Goal: Task Accomplishment & Management: Use online tool/utility

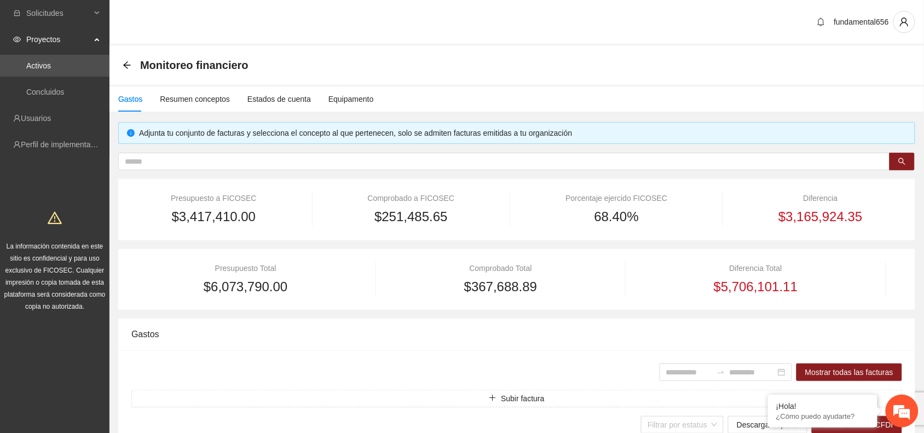
scroll to position [0, 126]
click at [48, 141] on link "Perfil de implementadora" at bounding box center [63, 144] width 85 height 9
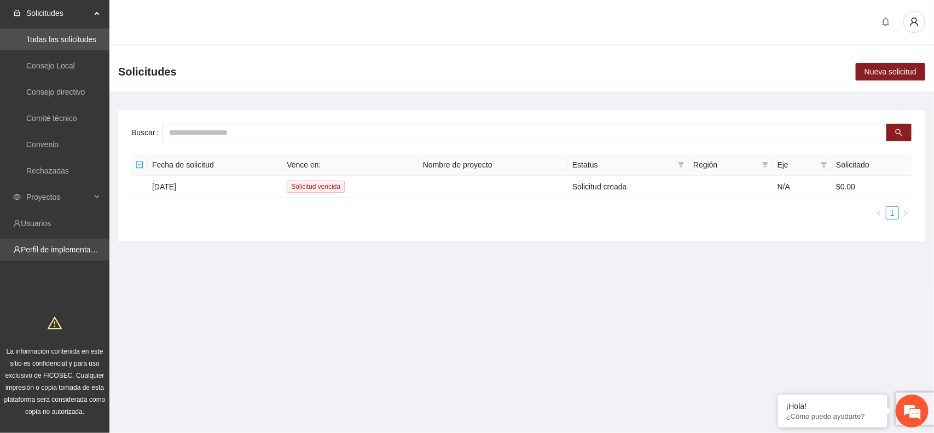
click at [69, 248] on link "Perfil de implementadora" at bounding box center [63, 249] width 85 height 9
click at [59, 145] on link "Convenio" at bounding box center [42, 144] width 32 height 9
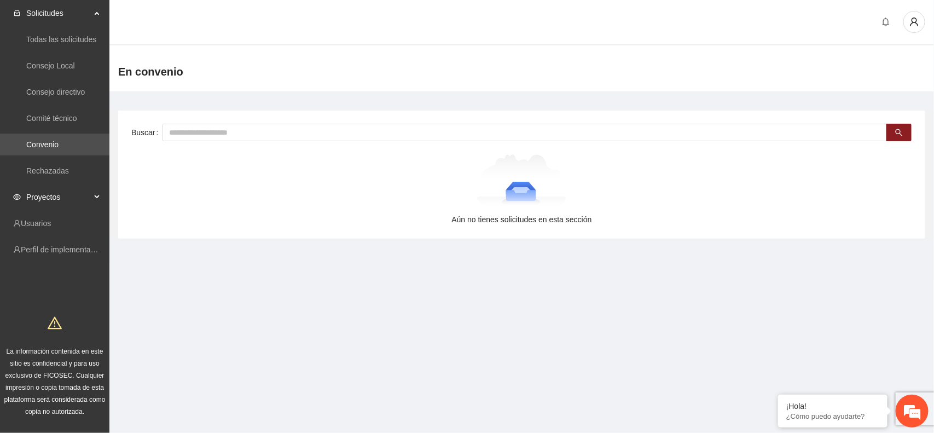
click at [99, 193] on div "Proyectos" at bounding box center [54, 197] width 109 height 22
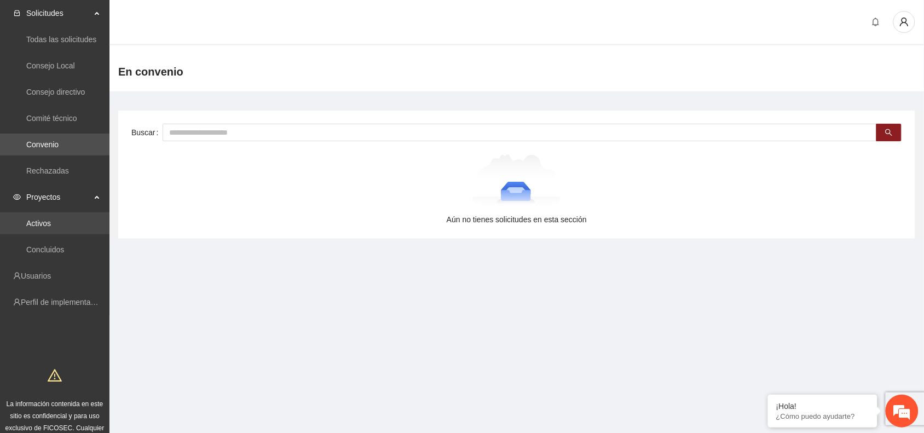
click at [50, 221] on link "Activos" at bounding box center [38, 223] width 25 height 9
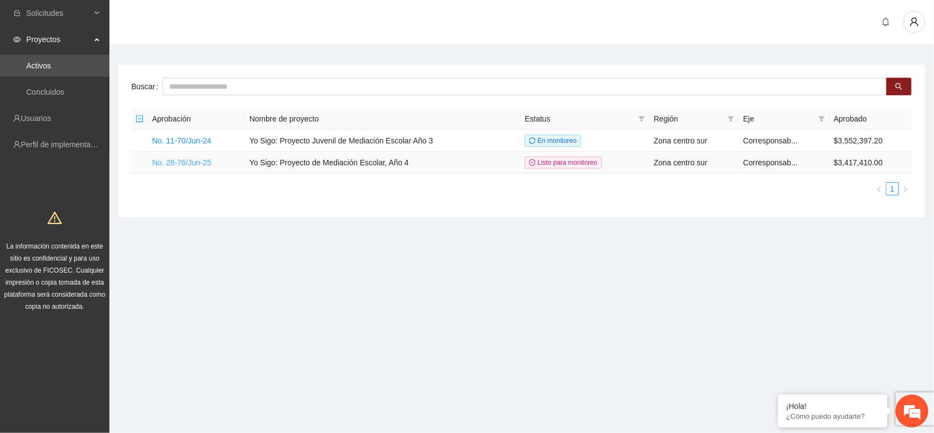
click at [182, 165] on link "No. 26-76/Jun-25" at bounding box center [181, 162] width 59 height 9
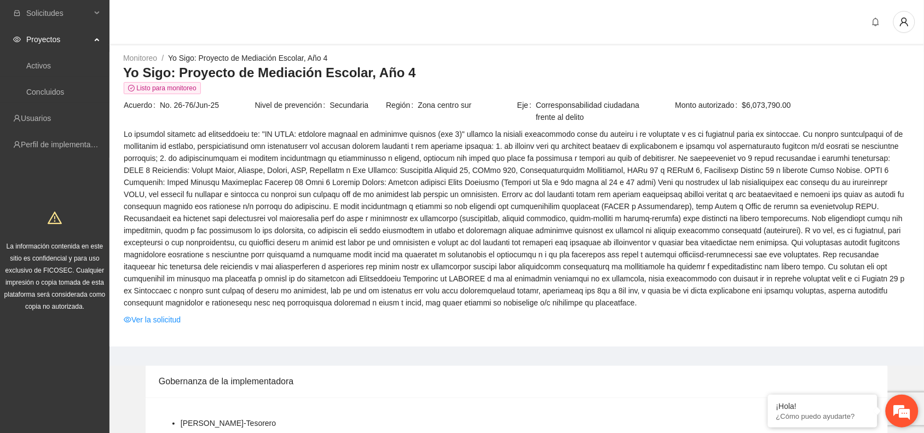
click at [898, 409] on em at bounding box center [902, 411] width 30 height 30
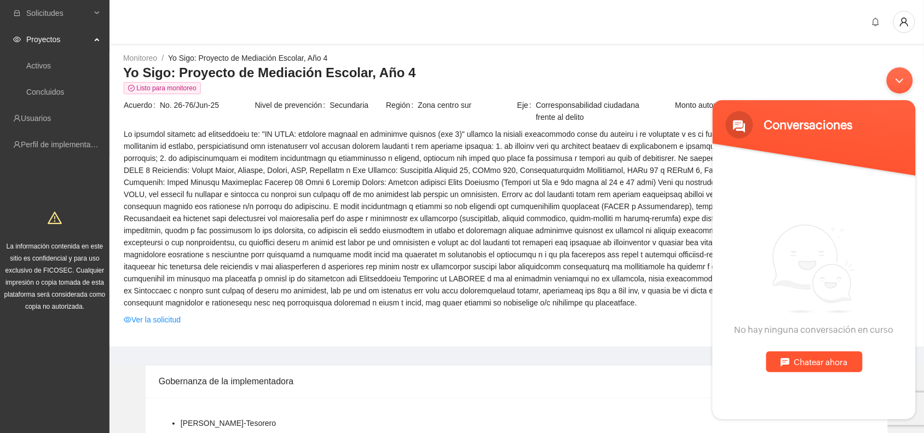
click at [797, 359] on div "Chatear ahora" at bounding box center [814, 361] width 96 height 21
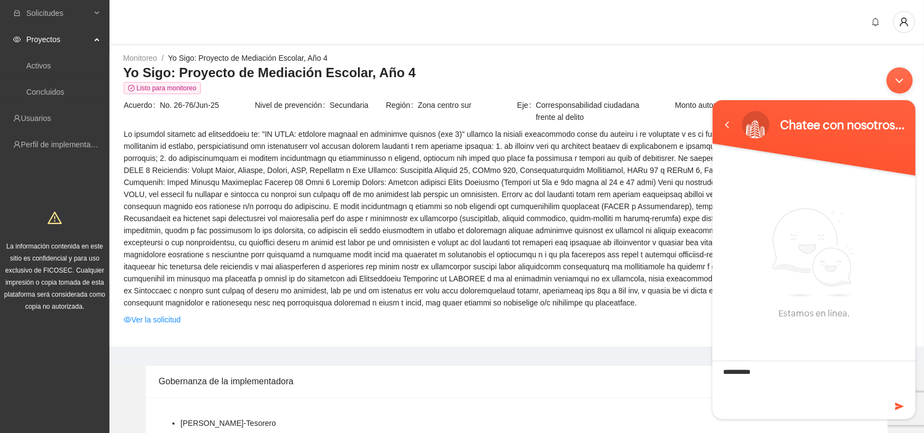
type textarea "**********"
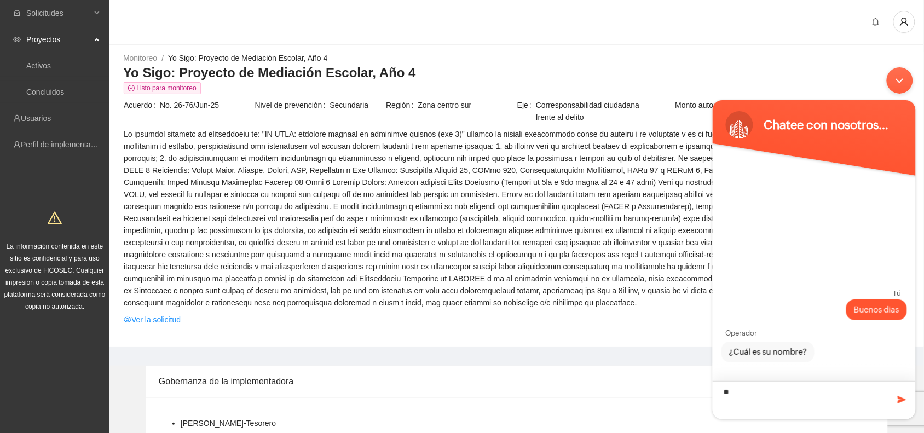
type textarea "*"
type textarea "*******"
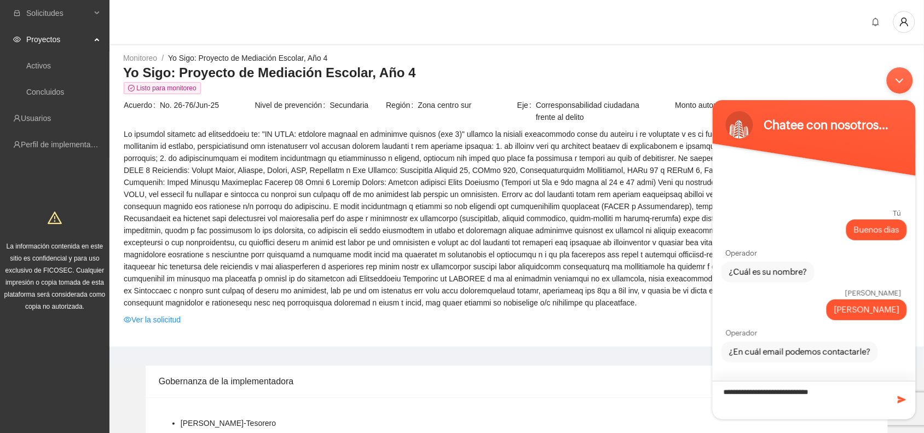
click at [801, 397] on textarea "**********" at bounding box center [813, 399] width 203 height 38
type textarea "**********"
click at [902, 398] on span at bounding box center [901, 398] width 11 height 11
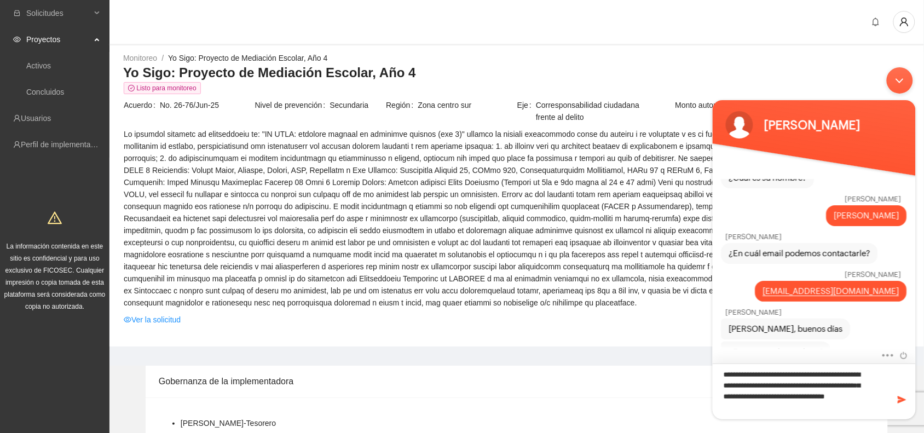
type textarea "**********"
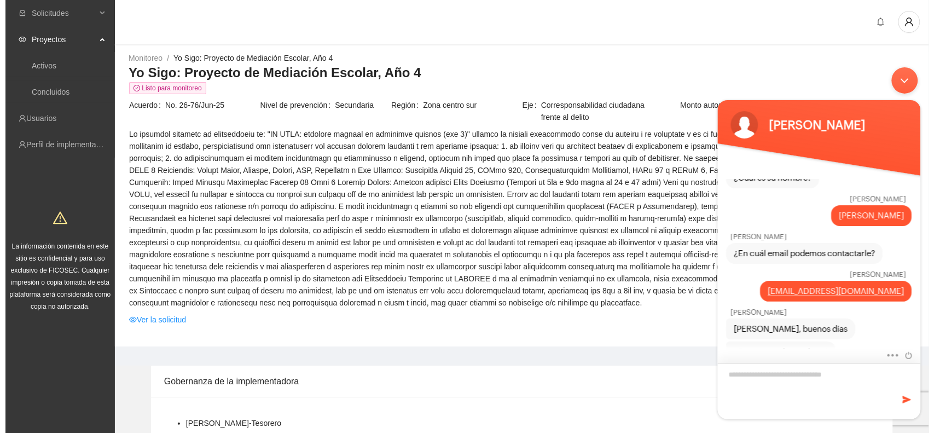
scroll to position [149, 0]
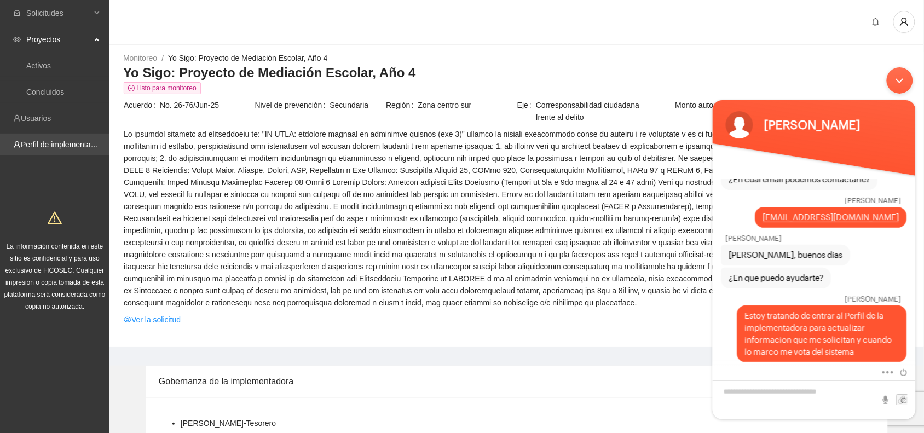
click at [77, 146] on link "Perfil de implementadora" at bounding box center [63, 144] width 85 height 9
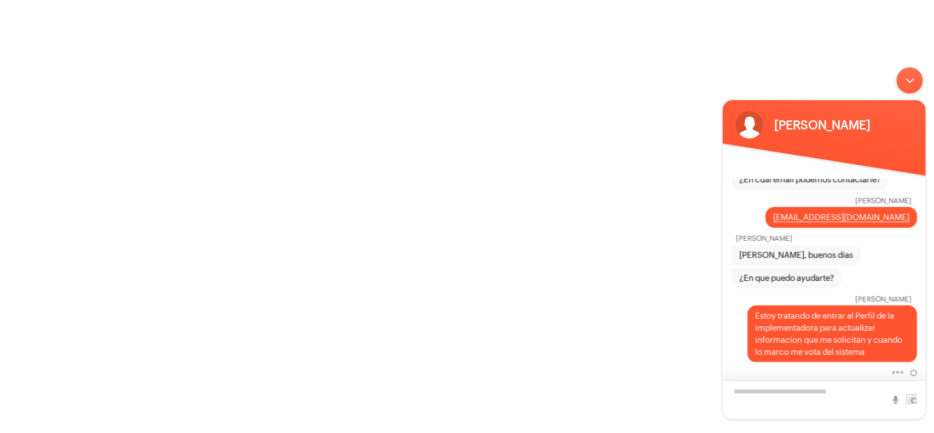
click at [748, 393] on textarea "Escriba su mensaje y pulse “Intro”" at bounding box center [823, 399] width 203 height 39
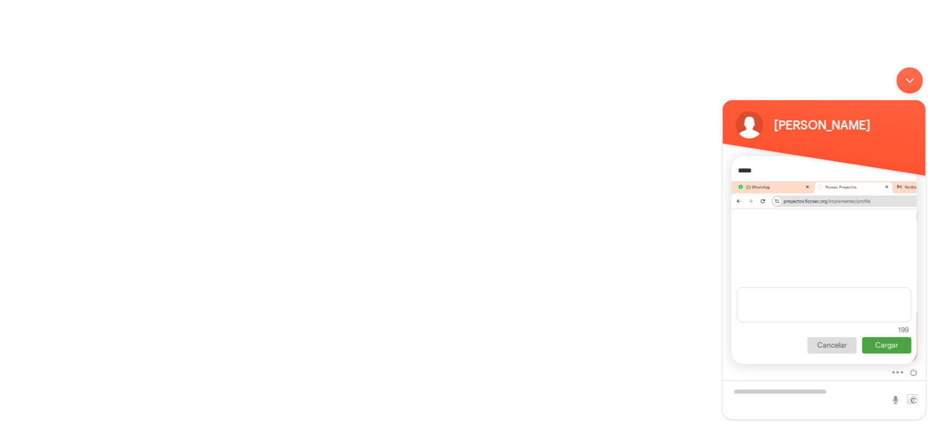
click at [884, 345] on p "Cargar" at bounding box center [886, 345] width 49 height 16
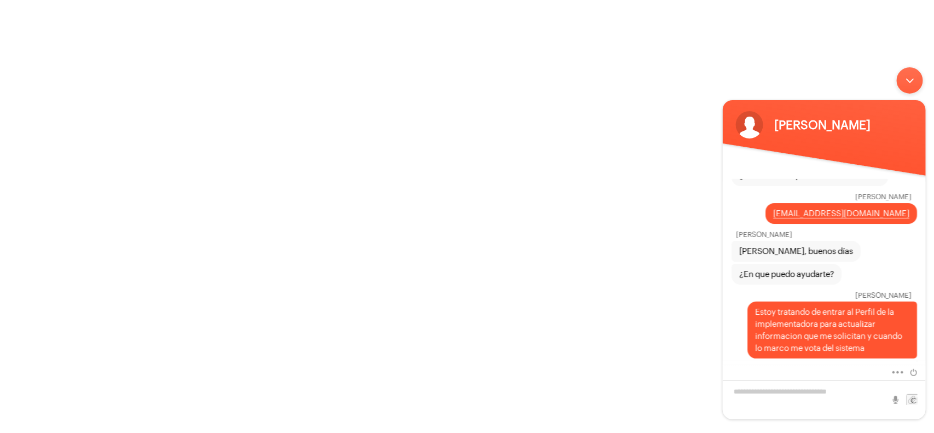
scroll to position [277, 0]
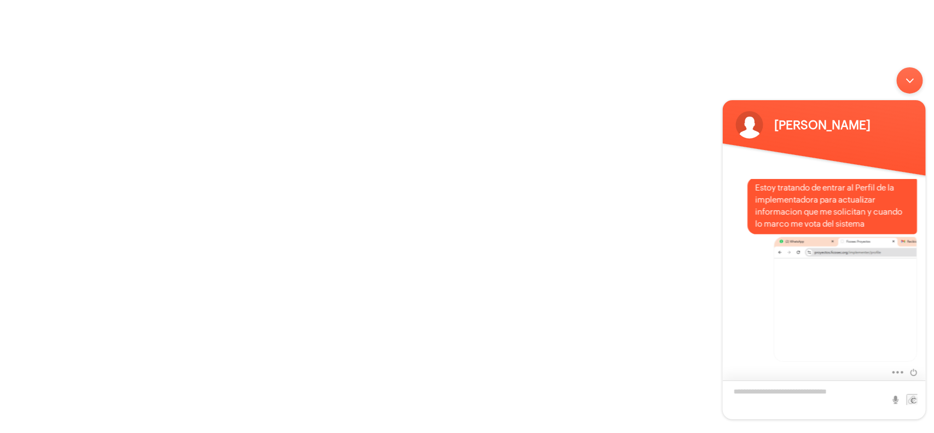
click at [766, 398] on textarea "Escriba su mensaje y pulse “Intro”" at bounding box center [823, 399] width 203 height 39
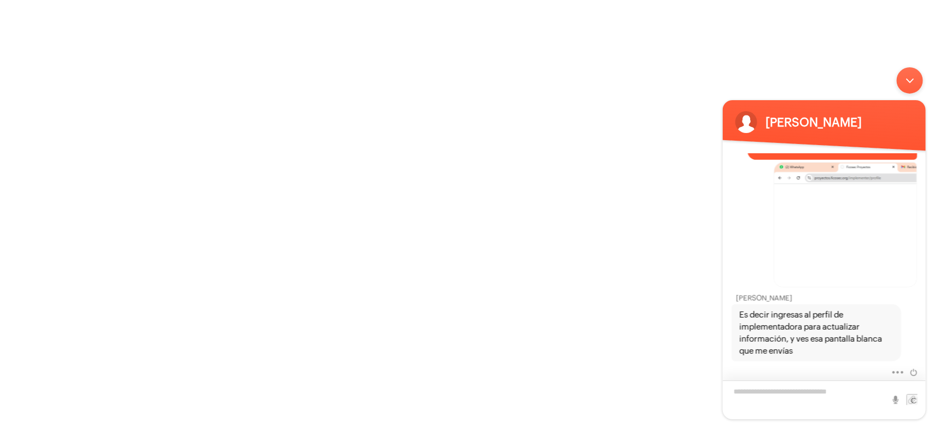
scroll to position [348, 0]
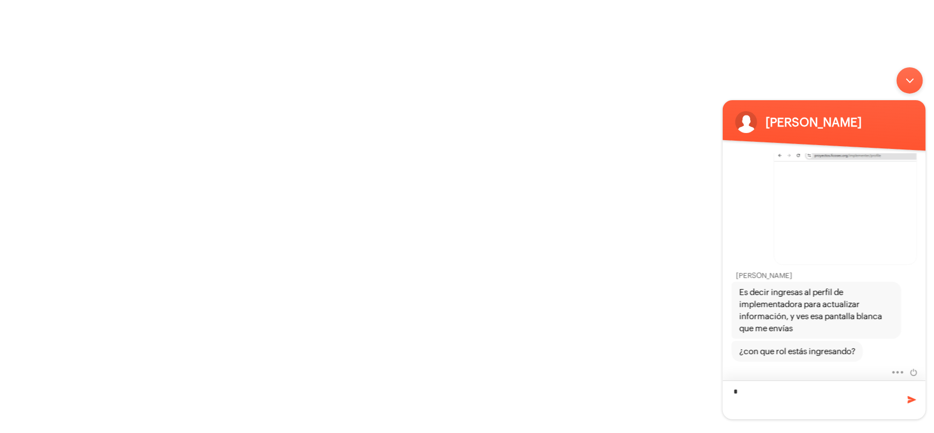
type textarea "**"
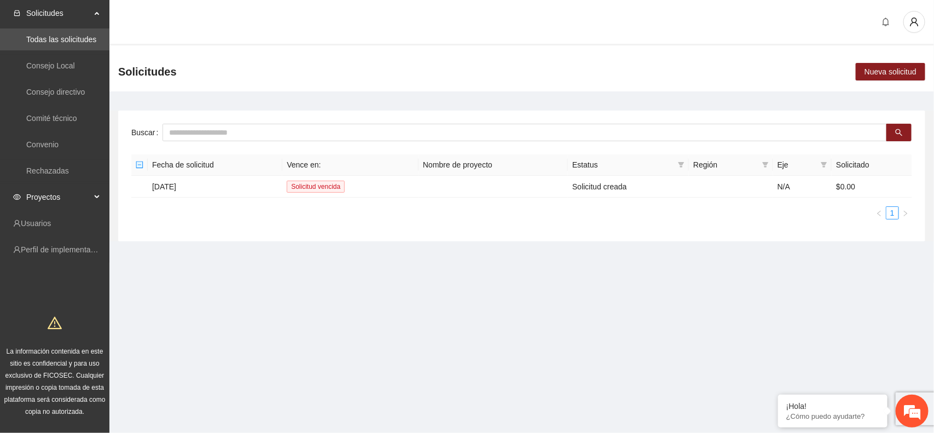
click at [96, 197] on icon at bounding box center [97, 197] width 5 height 0
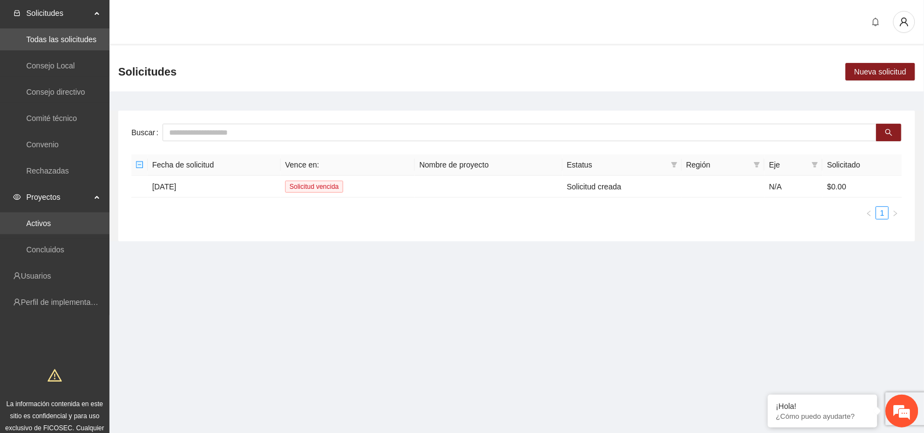
scroll to position [282, 0]
click at [41, 225] on link "Activos" at bounding box center [38, 223] width 25 height 9
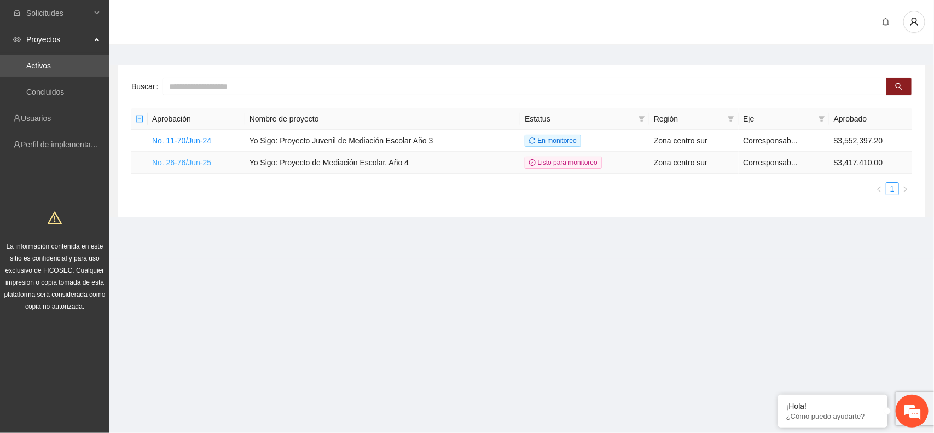
click at [184, 159] on link "No. 26-76/Jun-25" at bounding box center [181, 162] width 59 height 9
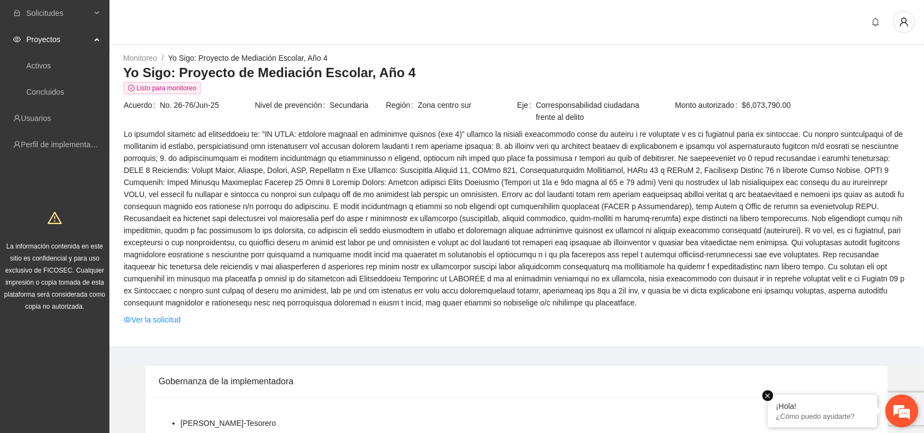
click at [802, 409] on p "¿Cómo puedo ayudarte?" at bounding box center [822, 416] width 93 height 8
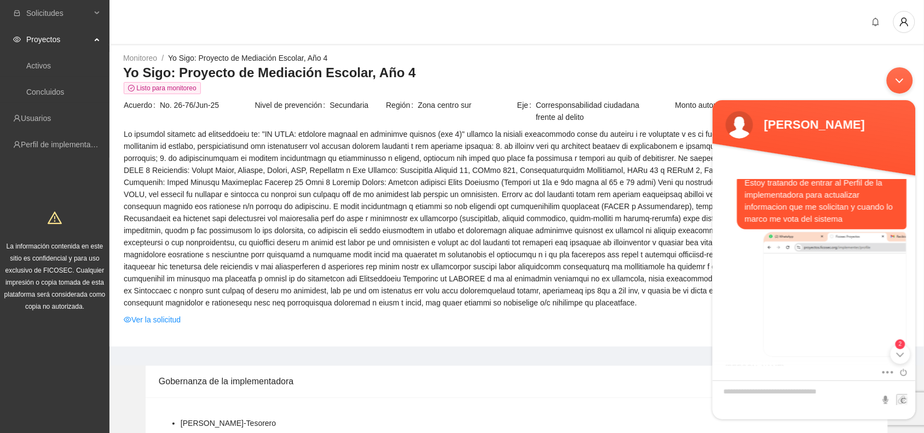
scroll to position [286, 0]
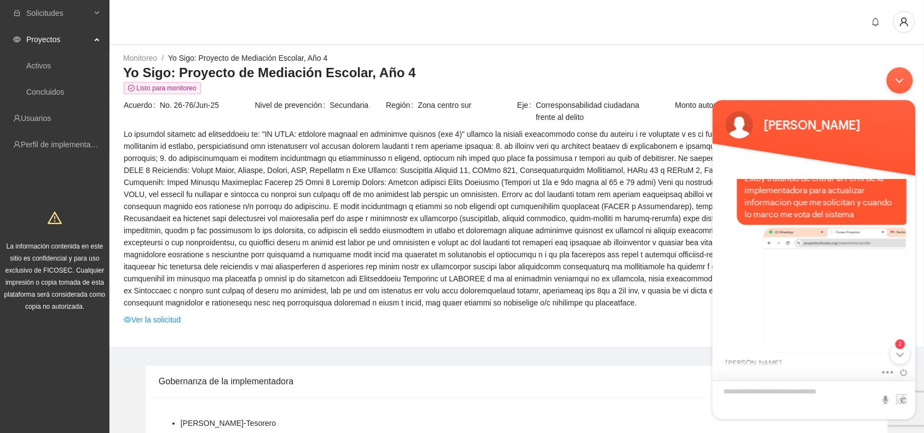
click at [749, 393] on textarea "Escriba su mensaje y pulse “Intro”" at bounding box center [813, 399] width 203 height 39
type textarea "**********"
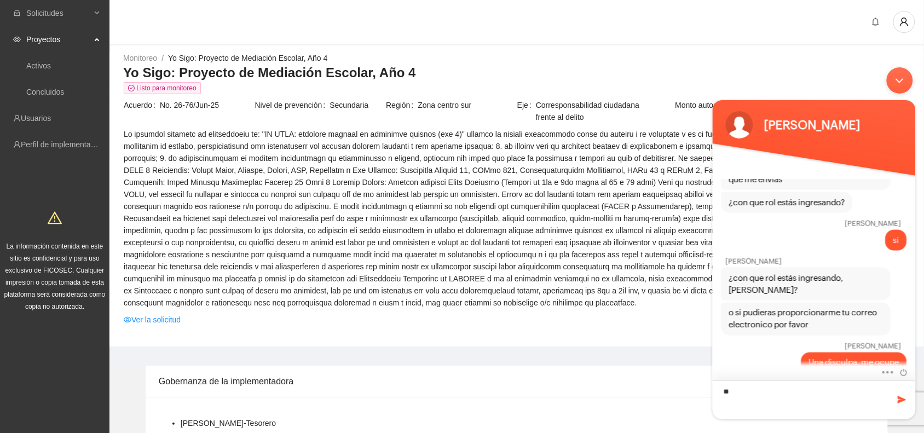
type textarea "*"
type textarea "**********"
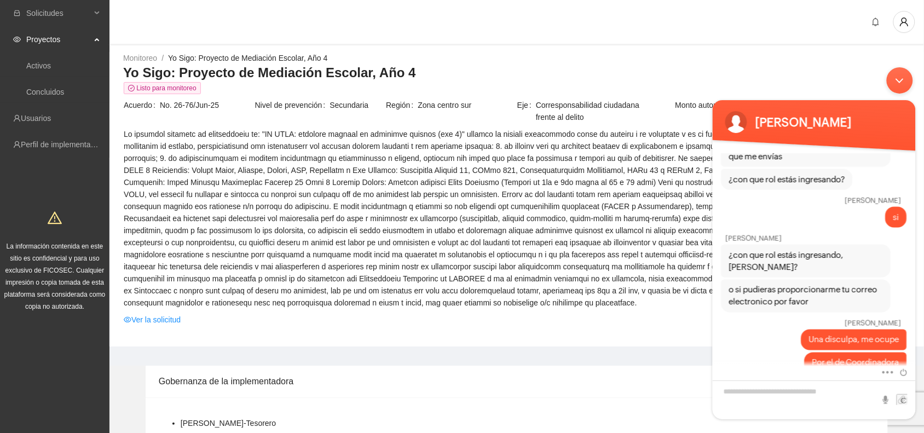
scroll to position [580, 0]
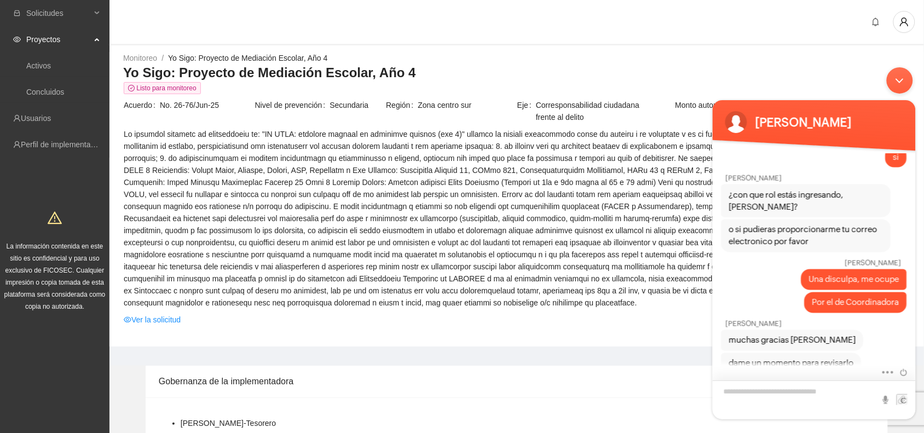
click at [733, 393] on textarea "Escriba su mensaje y pulse “Intro”" at bounding box center [813, 399] width 203 height 39
type textarea "**********"
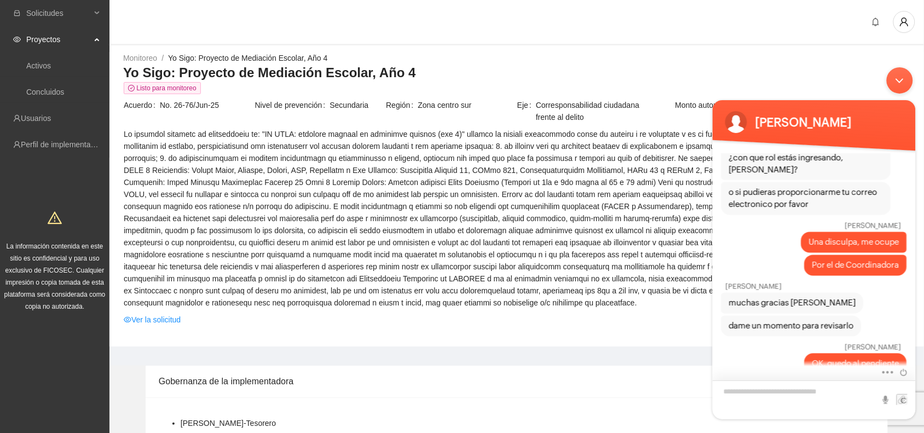
click at [732, 395] on textarea "Escriba su mensaje y pulse “Intro”" at bounding box center [813, 399] width 203 height 39
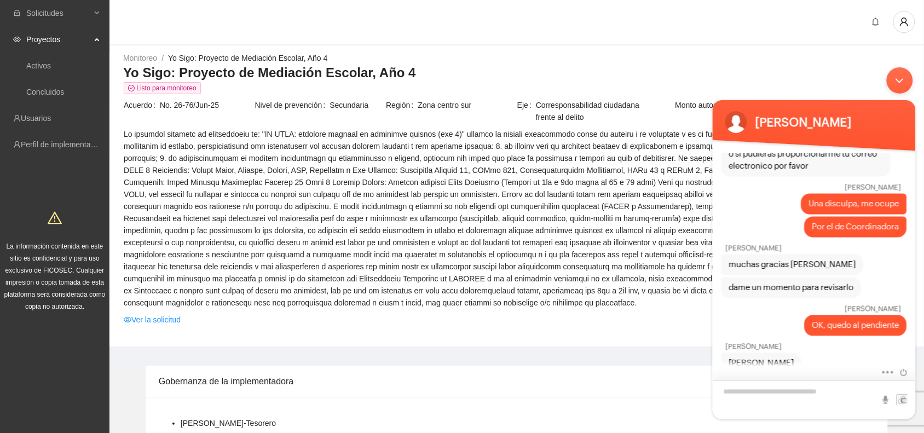
scroll to position [679, 0]
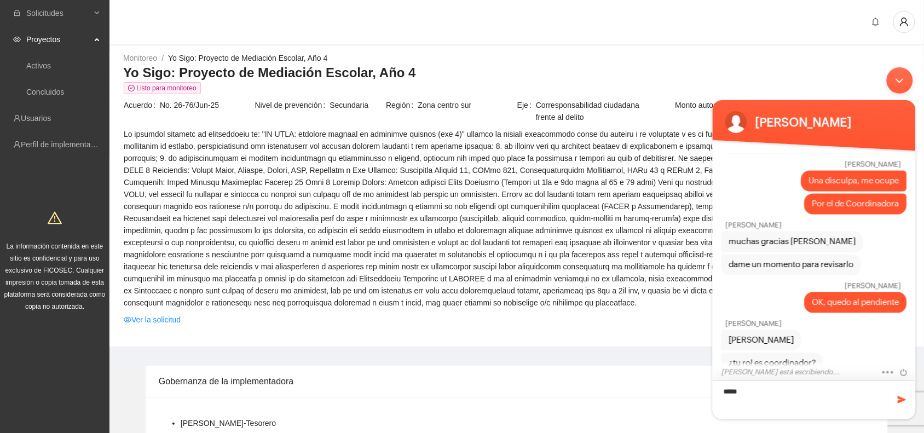
type textarea "******"
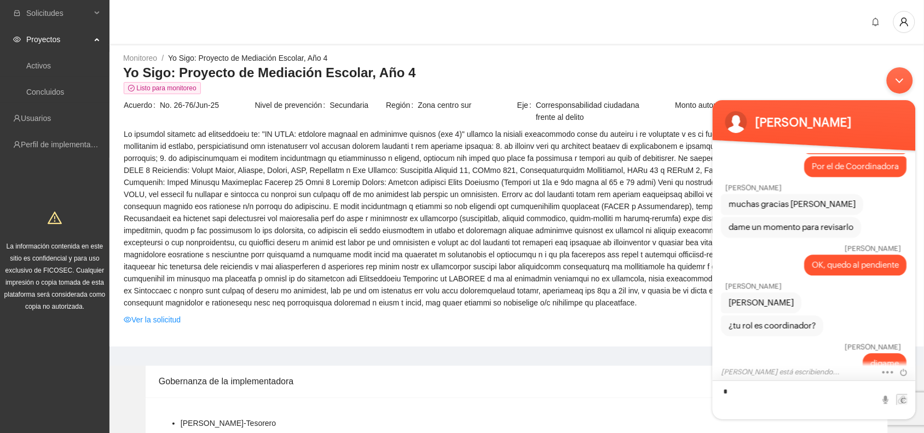
type textarea "**"
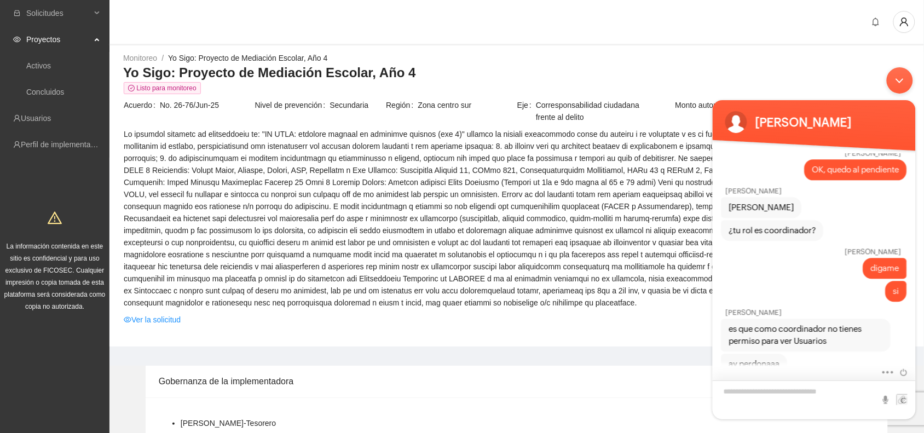
scroll to position [835, 0]
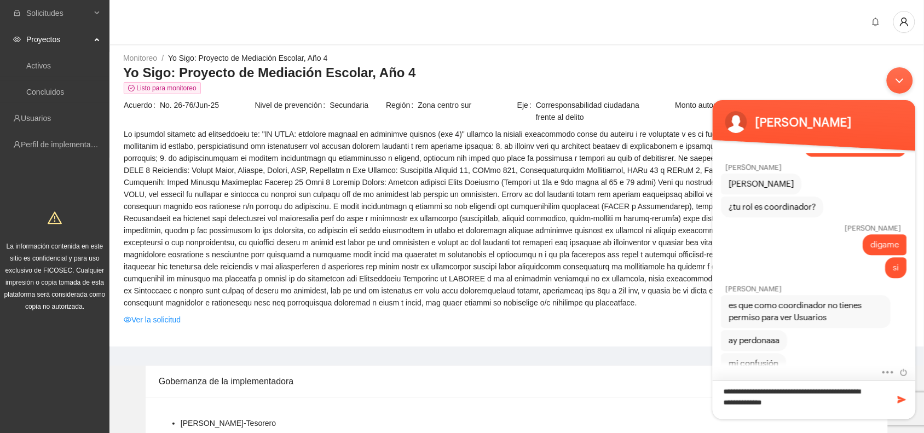
type textarea "**********"
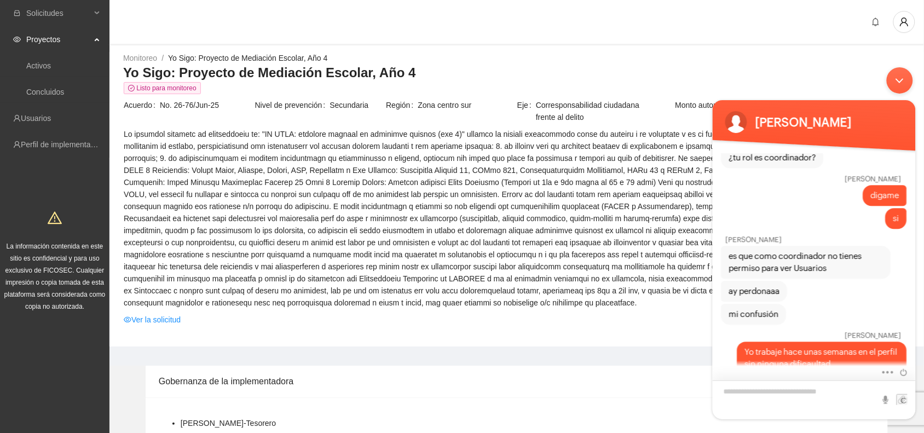
scroll to position [923, 0]
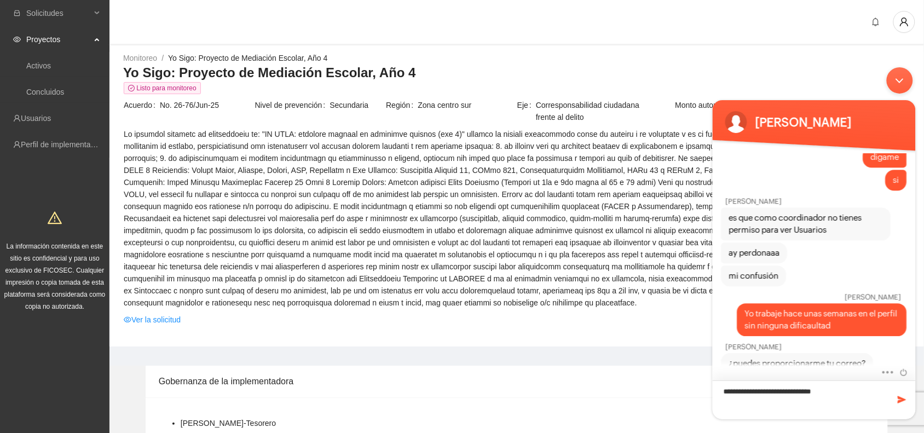
type textarea "**********"
click at [900, 397] on span at bounding box center [901, 398] width 11 height 11
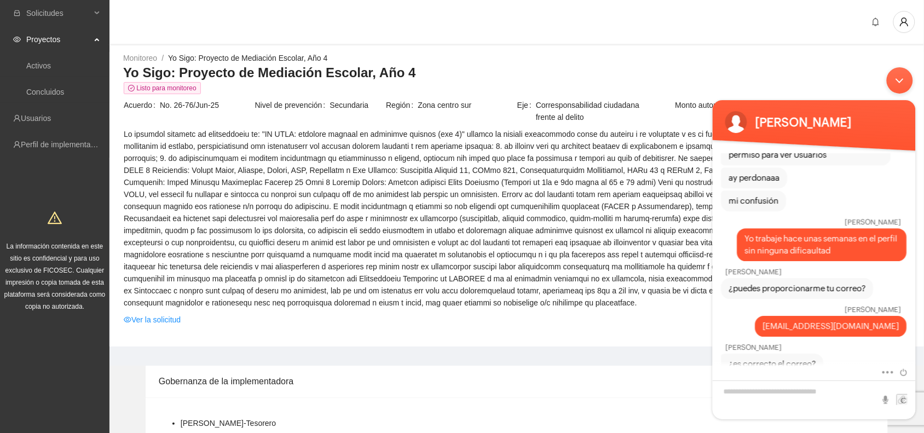
scroll to position [1021, 0]
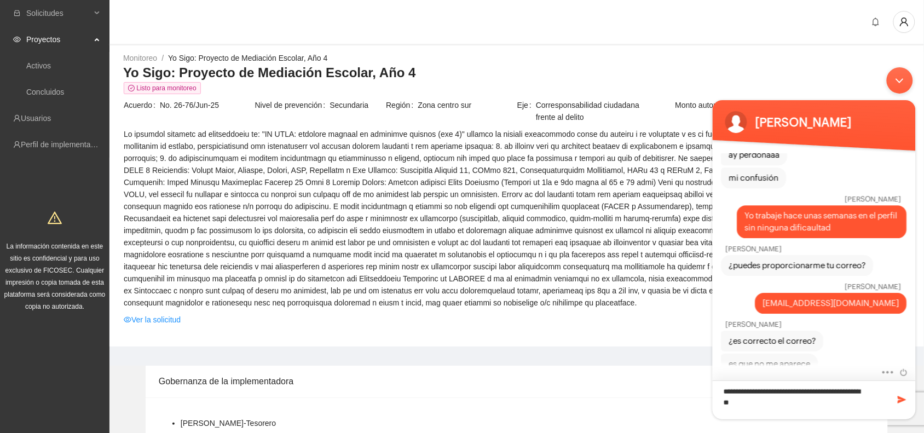
type textarea "**********"
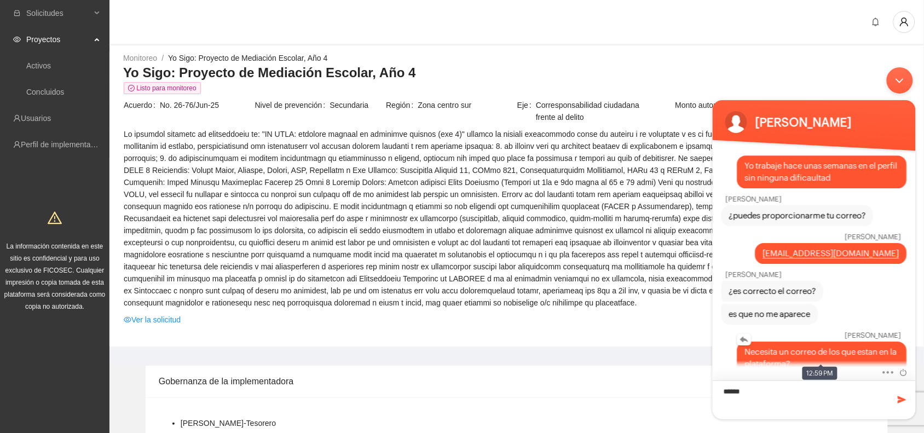
type textarea "*******"
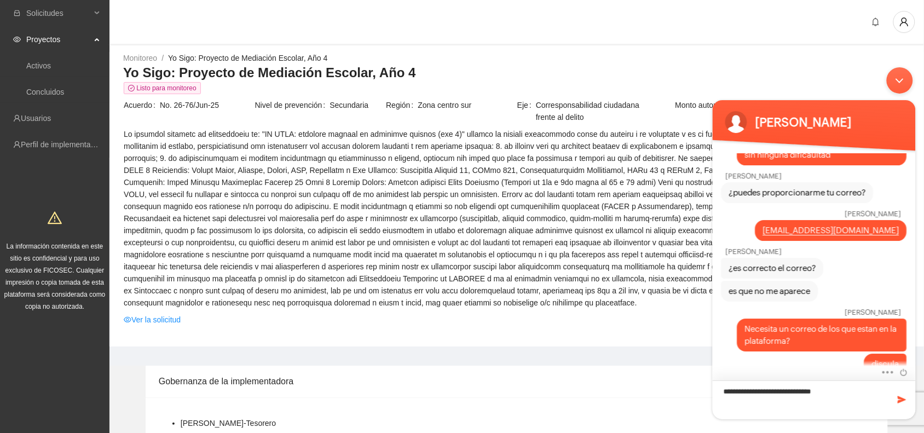
click at [802, 392] on textarea "**********" at bounding box center [813, 399] width 203 height 39
type textarea "**********"
click at [897, 402] on span at bounding box center [901, 398] width 11 height 11
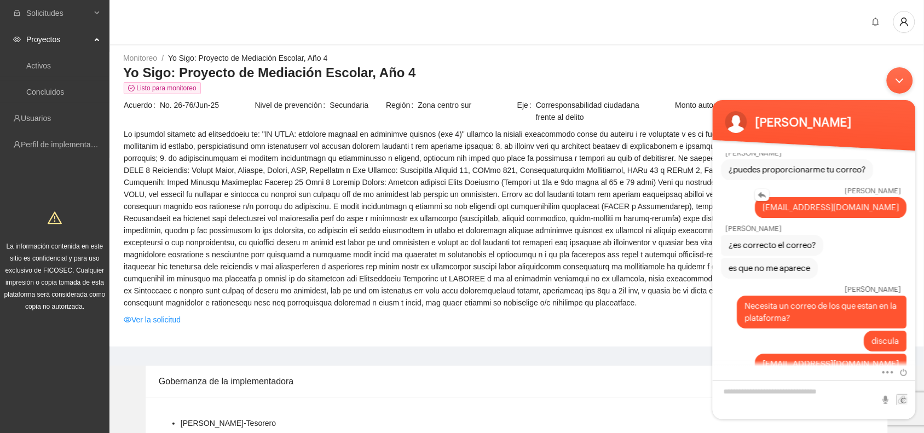
click at [835, 202] on link "fundamentalfacturacion@gmail.com" at bounding box center [830, 206] width 136 height 9
click at [621, 15] on div at bounding box center [516, 22] width 814 height 45
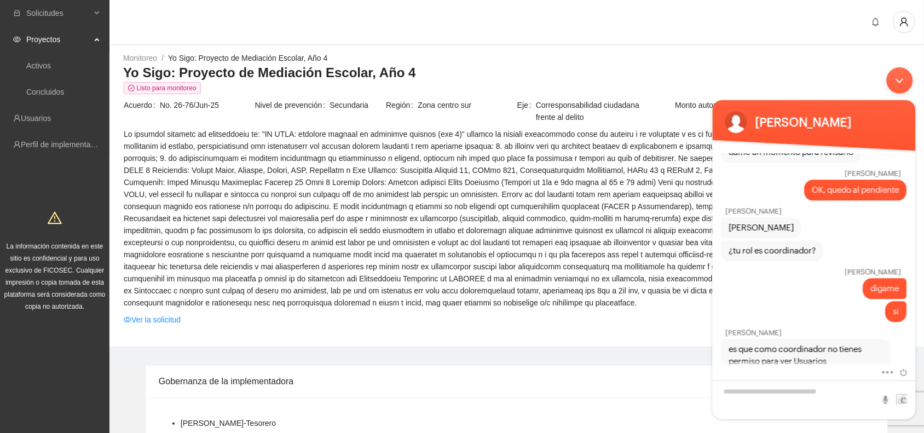
scroll to position [745, 0]
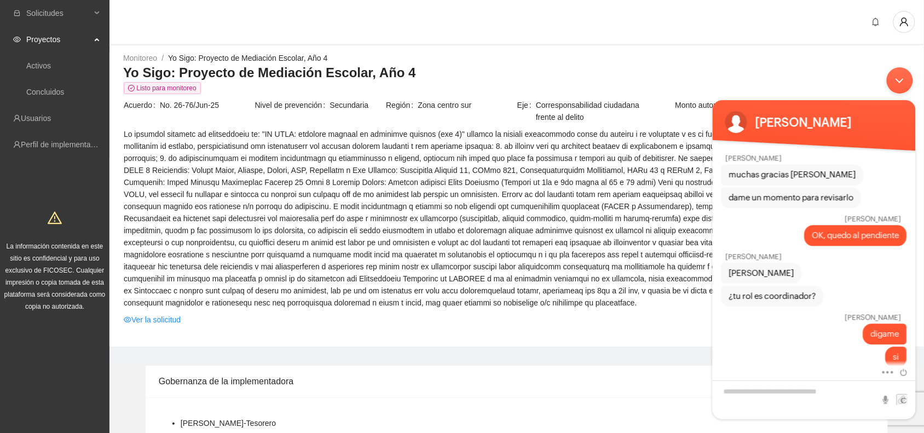
click at [910, 172] on div "Josselin Bravo muchas gracias Azucena" at bounding box center [813, 166] width 203 height 38
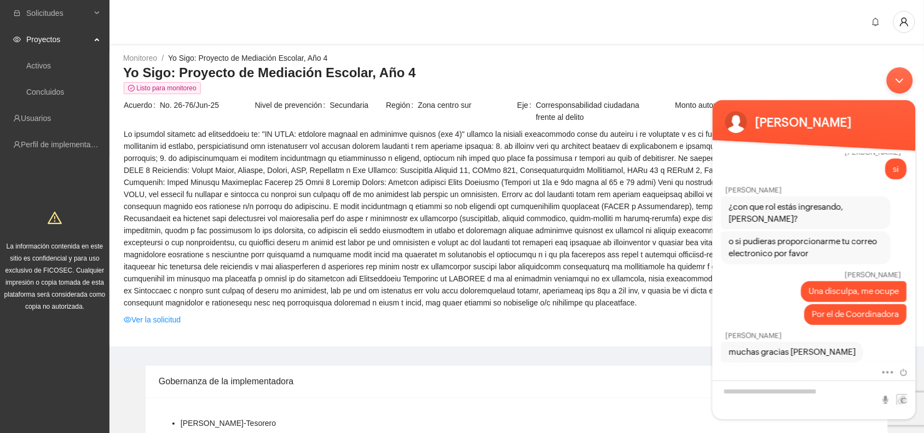
scroll to position [559, 0]
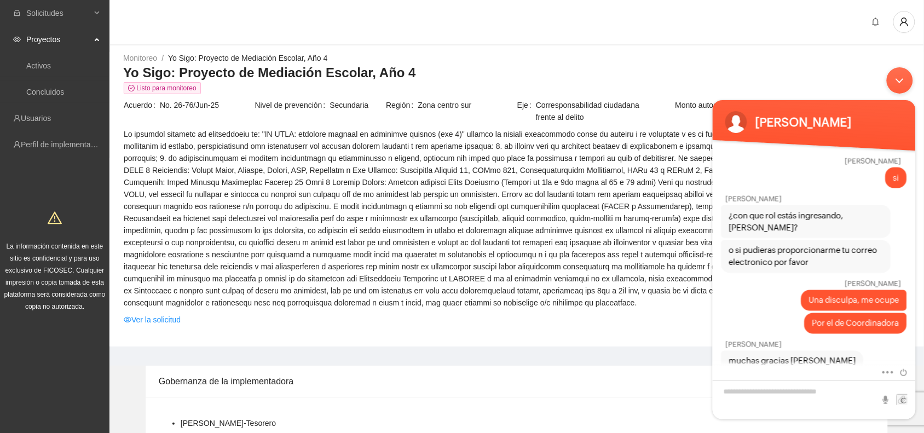
click at [912, 168] on div "Azucena si" at bounding box center [813, 169] width 203 height 38
click at [914, 169] on div "Azucena Buenos dias Operador ¿Cuál es su nombre? Azucena Azucena Operador ¿En c…" at bounding box center [813, 259] width 203 height 212
click at [912, 169] on div "Azucena si" at bounding box center [813, 169] width 203 height 38
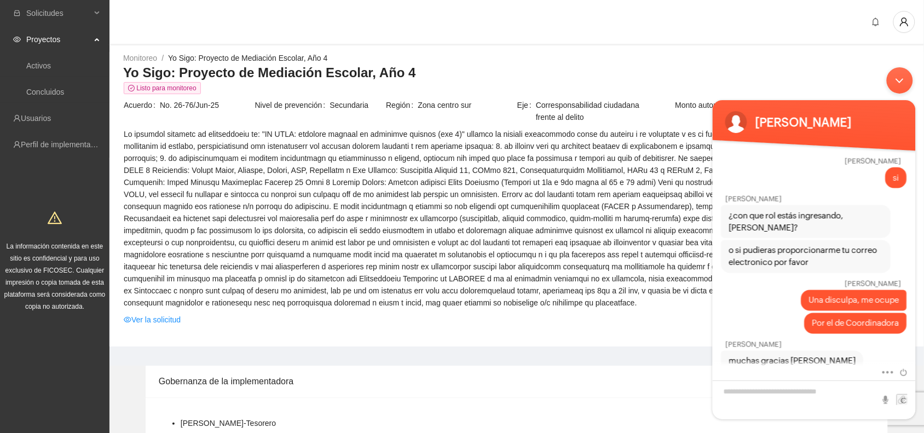
click at [912, 215] on div "Josselin Bravo ¿con que rol estás ingresando, Azucena?" at bounding box center [813, 213] width 203 height 50
drag, startPoint x: 918, startPoint y: 250, endPoint x: 916, endPoint y: 217, distance: 32.9
click at [916, 217] on body "Josselin Bravo Azucena Buenos dias Operador ¿Cuál es su nombre? Azucena Azucena…" at bounding box center [813, 242] width 214 height 363
drag, startPoint x: 913, startPoint y: 256, endPoint x: 914, endPoint y: 223, distance: 32.9
click at [914, 223] on div "Azucena Buenos dias Operador ¿Cuál es su nombre? Azucena Azucena Operador ¿En c…" at bounding box center [813, 259] width 203 height 212
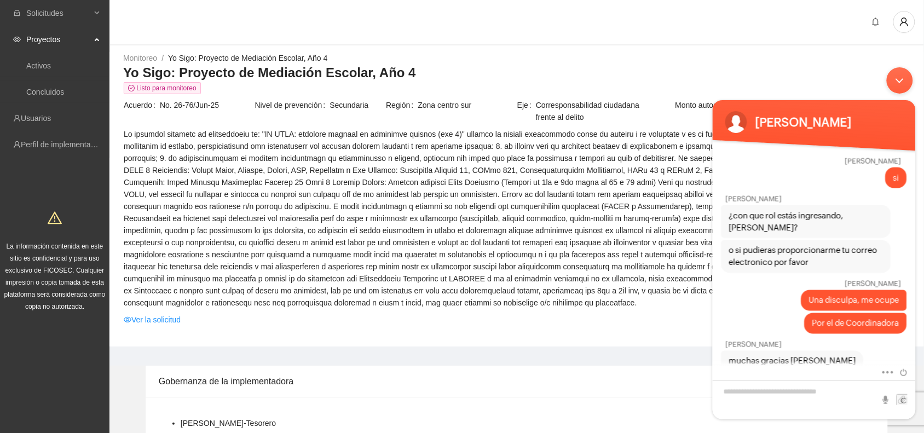
click at [906, 210] on div "Josselin Bravo ¿con que rol estás ingresando, Azucena?" at bounding box center [813, 213] width 203 height 50
drag, startPoint x: 906, startPoint y: 210, endPoint x: 919, endPoint y: 207, distance: 13.3
click at [919, 207] on body "Josselin Bravo Azucena Buenos dias Operador ¿Cuál es su nombre? Azucena Azucena…" at bounding box center [813, 242] width 214 height 363
drag, startPoint x: 919, startPoint y: 207, endPoint x: 914, endPoint y: 205, distance: 6.1
click at [914, 205] on body "Josselin Bravo Azucena Buenos dias Operador ¿Cuál es su nombre? Azucena Azucena…" at bounding box center [813, 242] width 214 height 363
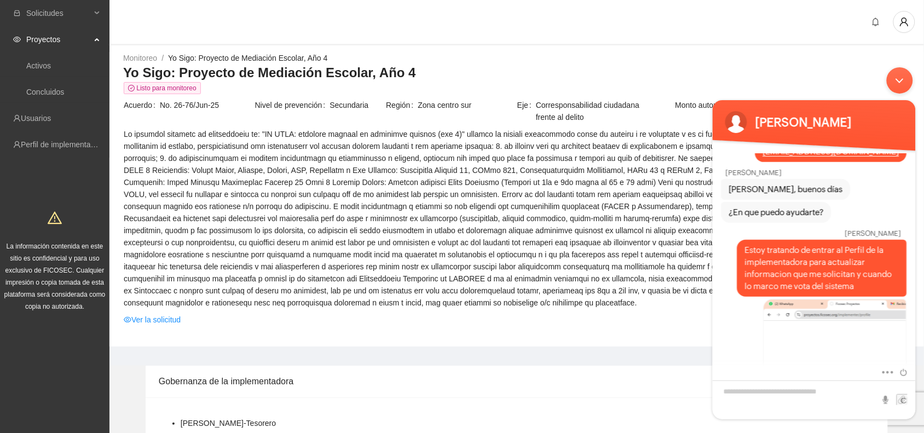
scroll to position [3, 0]
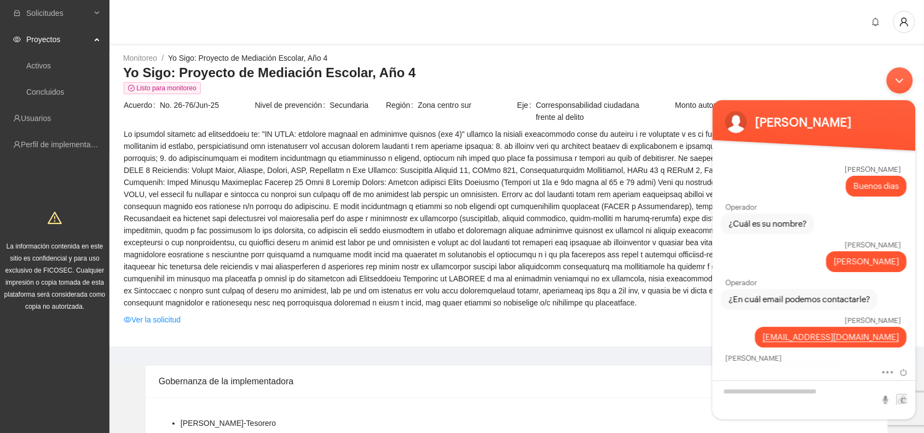
click at [916, 350] on body "Josselin Bravo Azucena Buenos dias Operador ¿Cuál es su nombre? Azucena Azucena…" at bounding box center [813, 242] width 214 height 363
click at [913, 351] on body "Josselin Bravo Azucena Buenos dias Operador ¿Cuál es su nombre? Azucena Azucena…" at bounding box center [813, 242] width 214 height 363
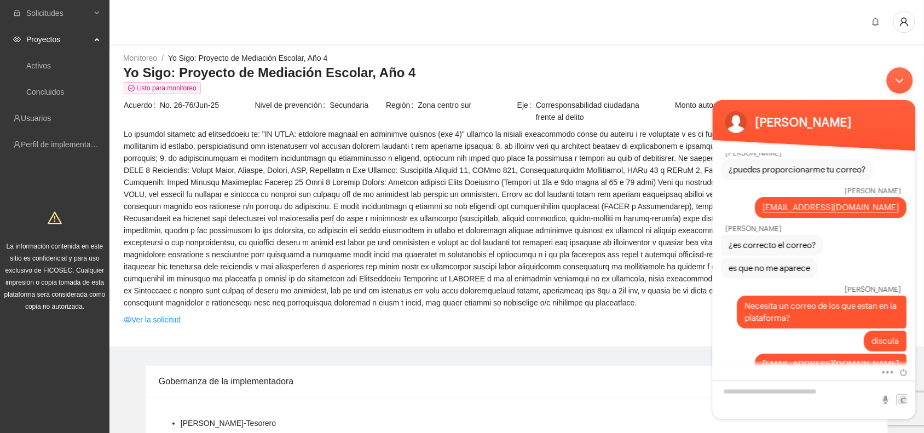
scroll to position [1229, 0]
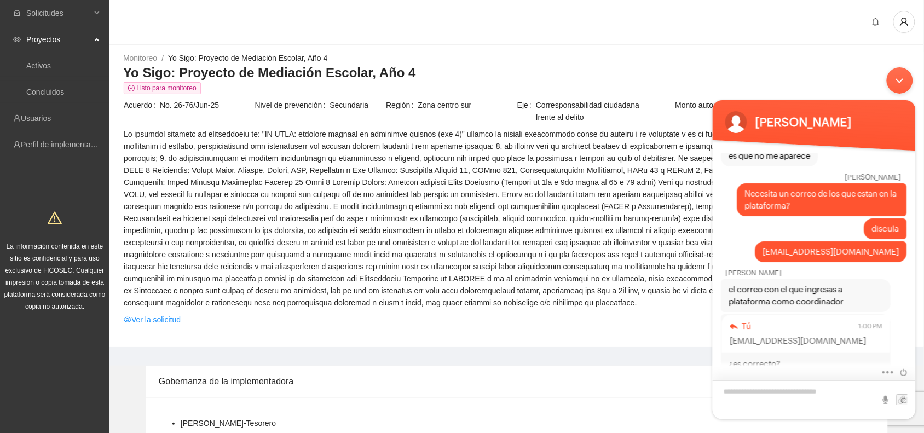
click at [750, 398] on textarea "Escriba su mensaje y pulse “Intro”" at bounding box center [813, 399] width 203 height 39
type textarea "**********"
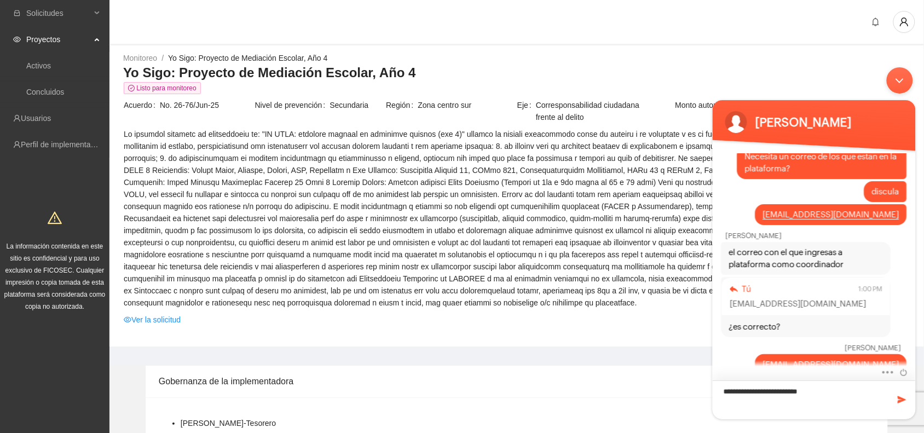
type textarea "**********"
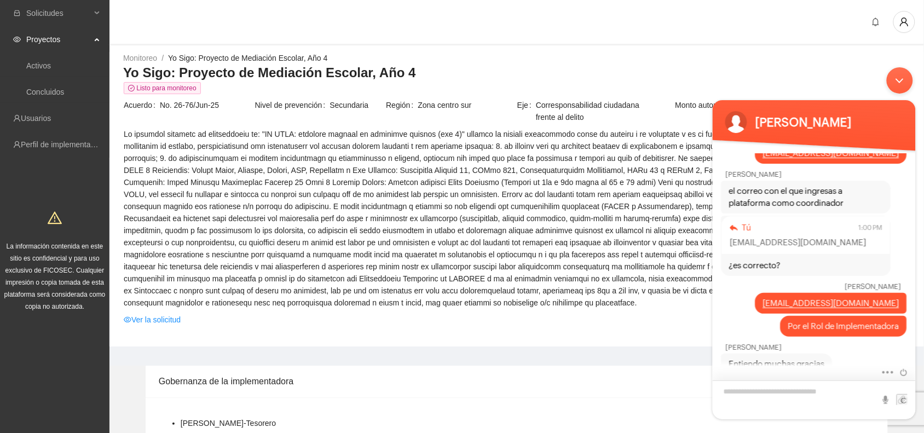
scroll to position [1397, 0]
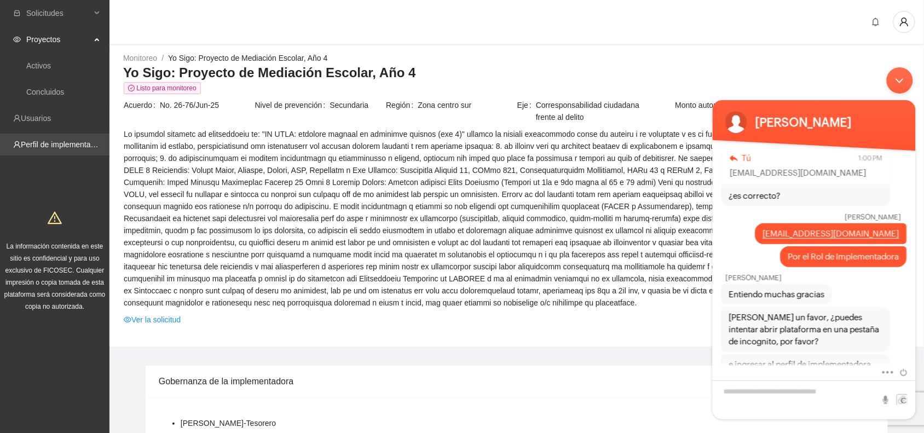
click at [37, 140] on link "Perfil de implementadora" at bounding box center [63, 144] width 85 height 9
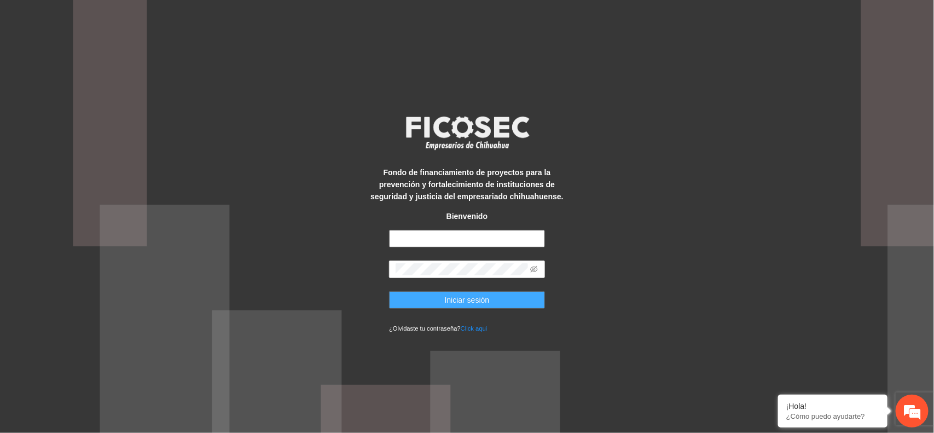
type input "**********"
click at [457, 301] on span "Iniciar sesión" at bounding box center [467, 300] width 45 height 12
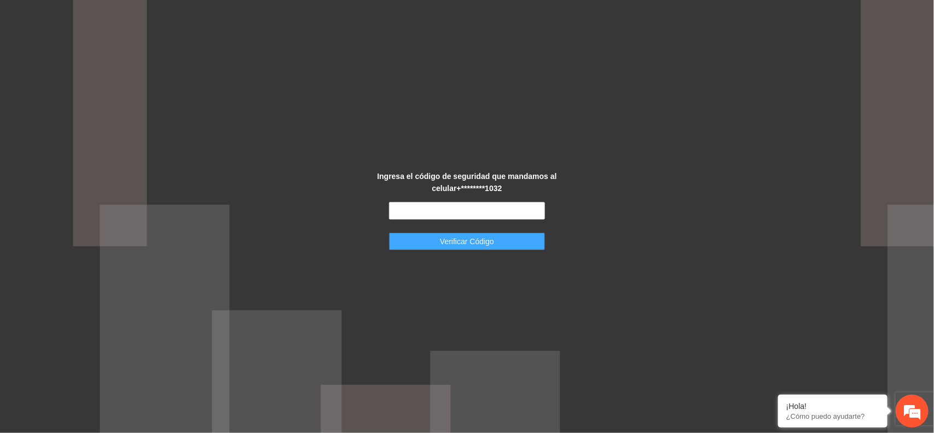
click at [461, 244] on span "Verificar Código" at bounding box center [467, 241] width 54 height 12
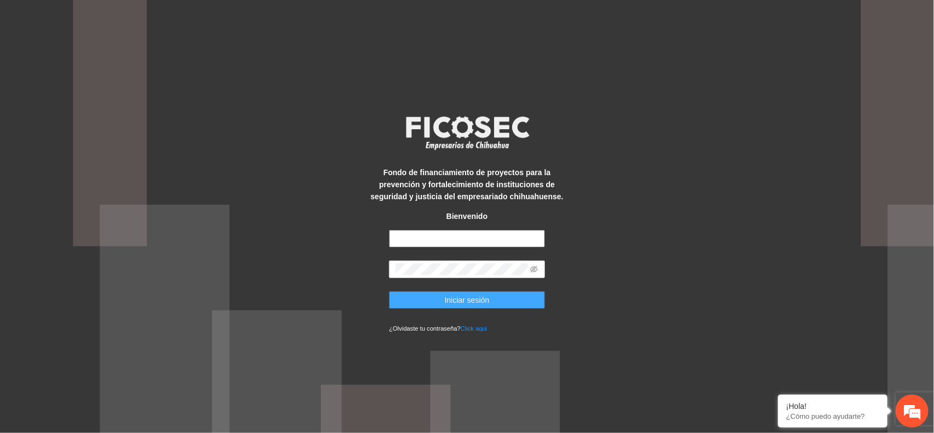
type input "**********"
click at [448, 304] on span "Iniciar sesión" at bounding box center [467, 300] width 45 height 12
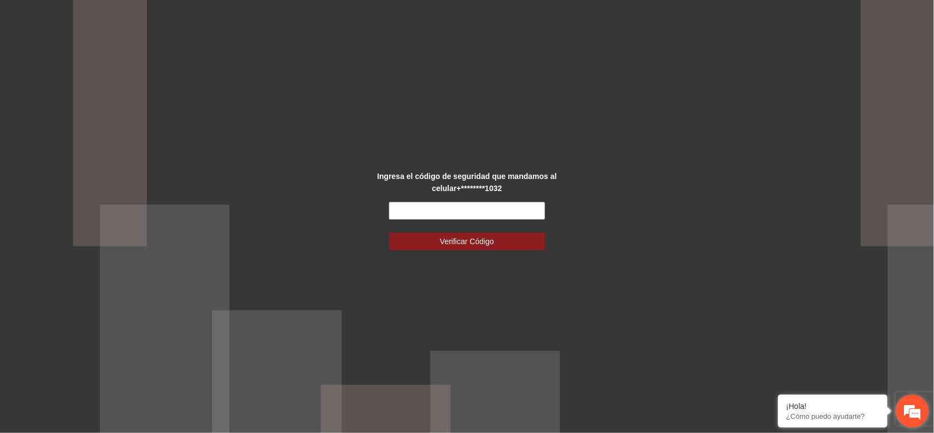
click at [912, 409] on em at bounding box center [912, 411] width 30 height 30
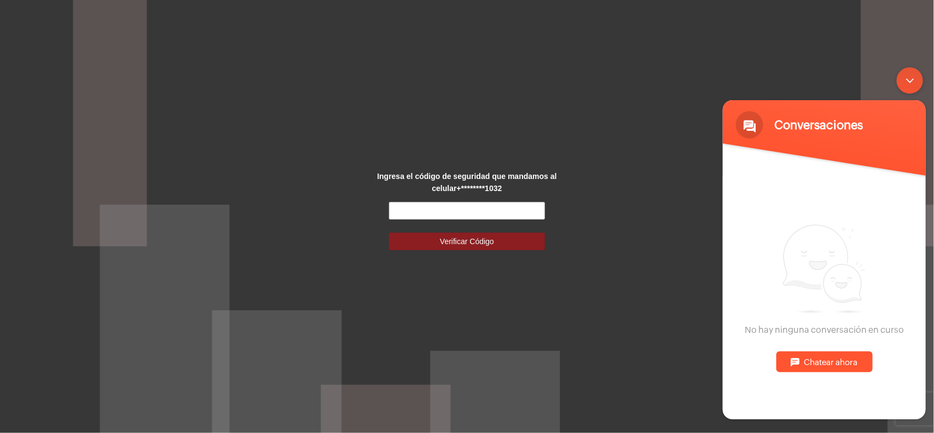
click at [639, 331] on div "Ingresa el código de seguridad que mandamos al celular +********1032 Verificar …" at bounding box center [467, 216] width 934 height 433
click at [907, 83] on div "Minimizar ventana de chat en vivo" at bounding box center [909, 80] width 26 height 26
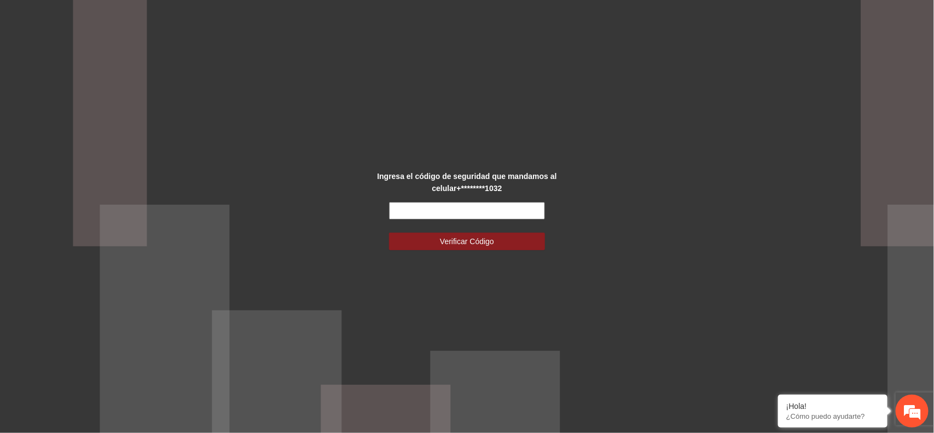
click at [413, 212] on input "text" at bounding box center [467, 211] width 156 height 18
type input "******"
click at [447, 242] on span "Verificar Código" at bounding box center [467, 241] width 54 height 12
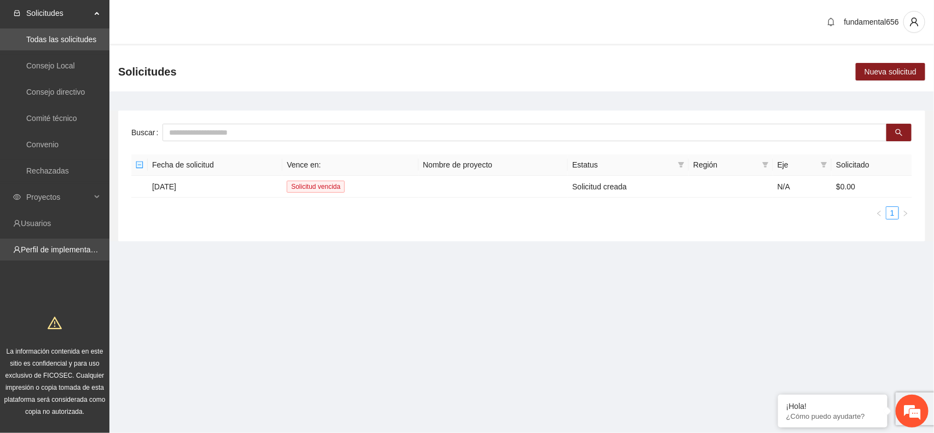
click at [60, 250] on link "Perfil de implementadora" at bounding box center [63, 249] width 85 height 9
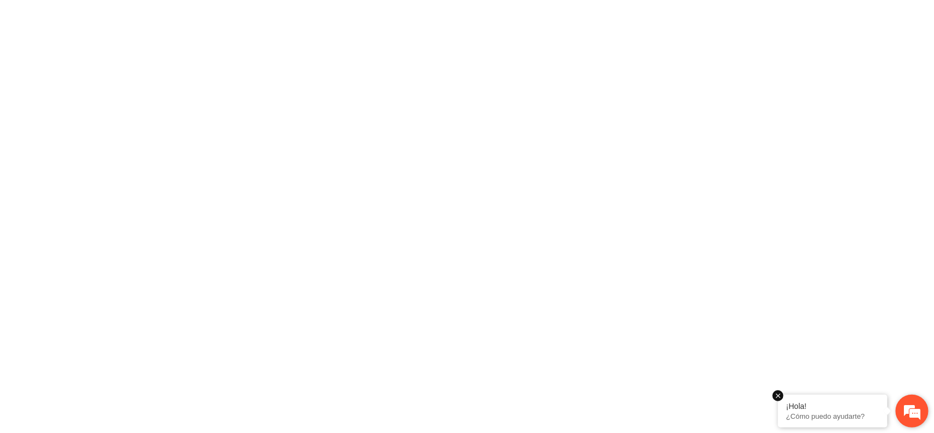
click at [778, 396] on em at bounding box center [778, 395] width 11 height 11
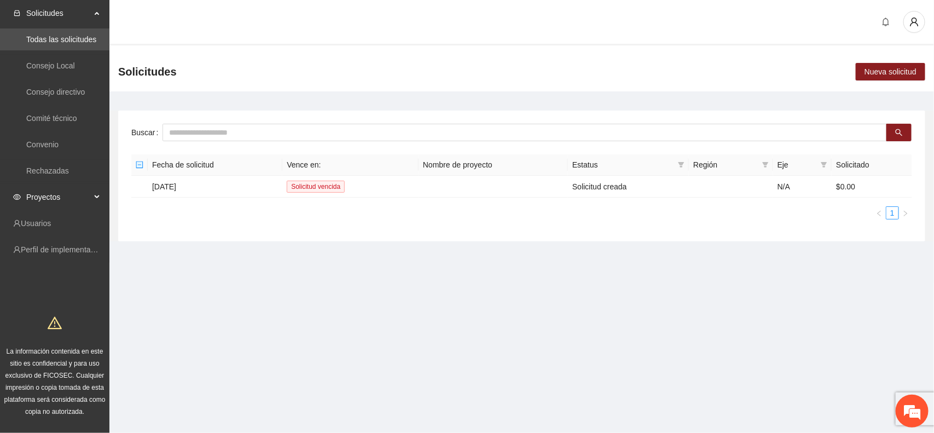
click at [97, 192] on div "Proyectos" at bounding box center [54, 197] width 109 height 22
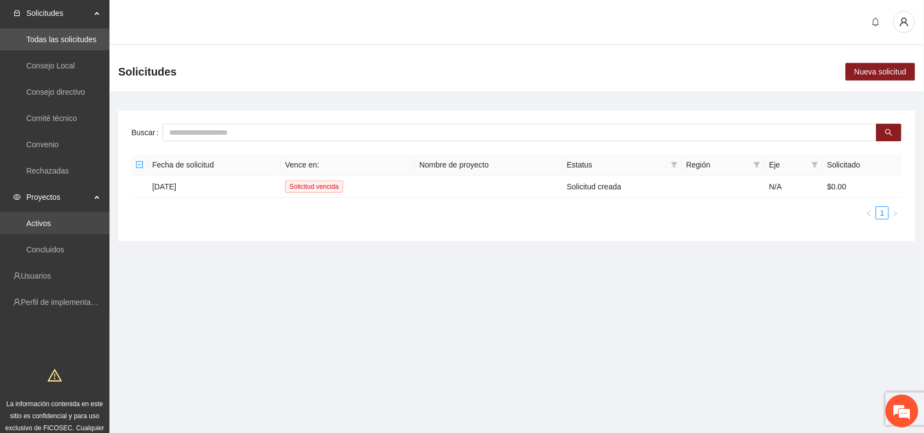
click at [51, 220] on link "Activos" at bounding box center [38, 223] width 25 height 9
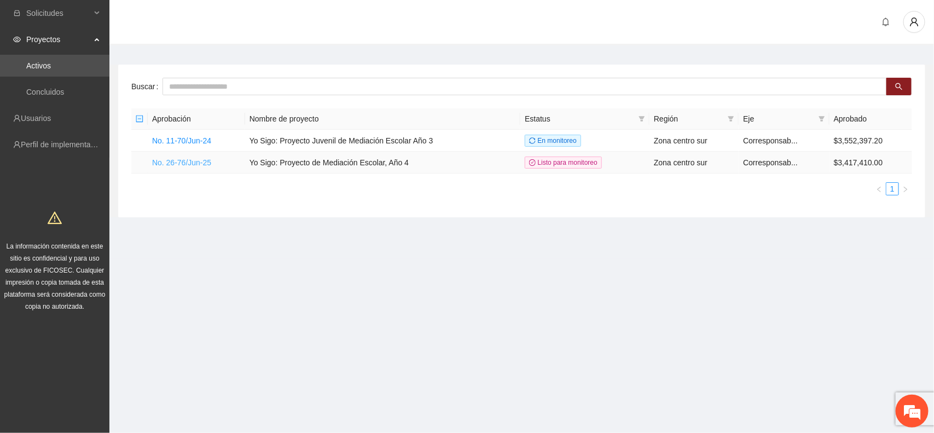
click at [178, 162] on link "No. 26-76/Jun-25" at bounding box center [181, 162] width 59 height 9
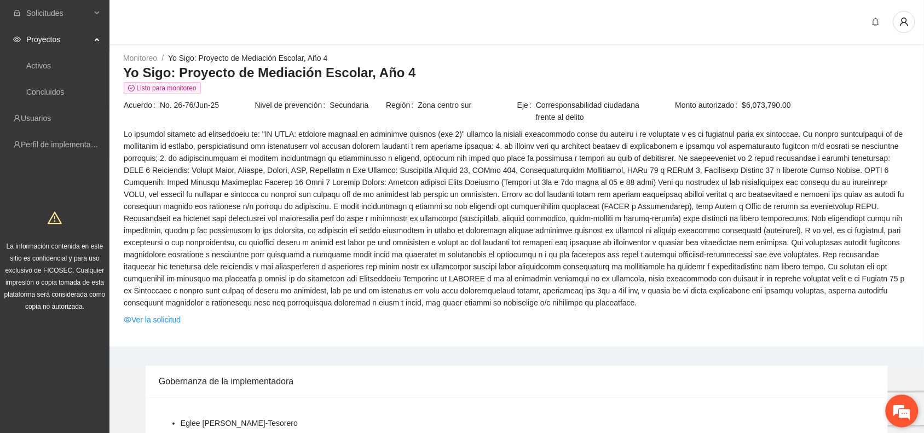
click at [894, 408] on em at bounding box center [902, 411] width 30 height 30
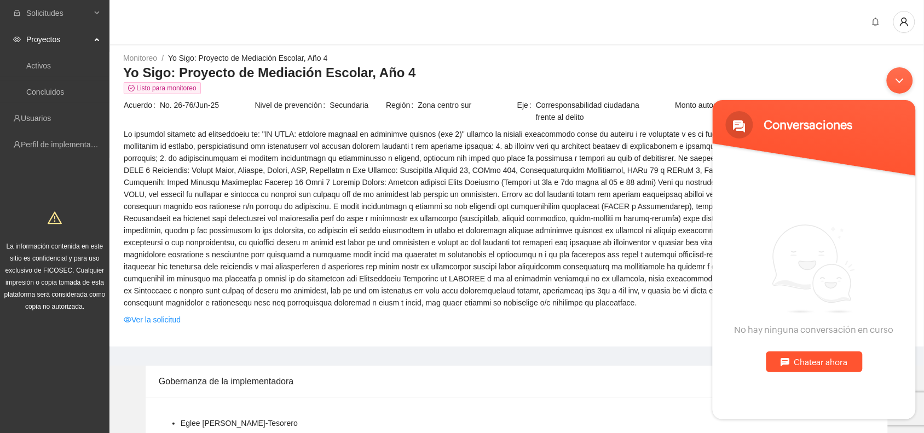
click at [818, 366] on div "Chatear ahora" at bounding box center [814, 361] width 96 height 21
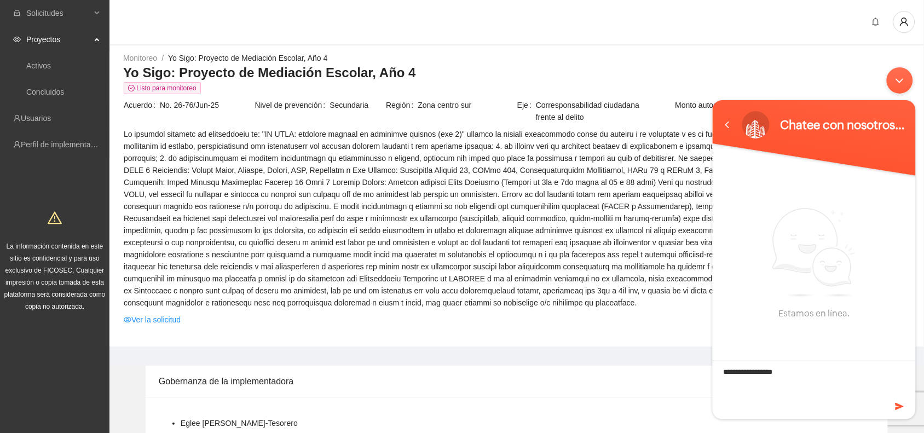
type textarea "**********"
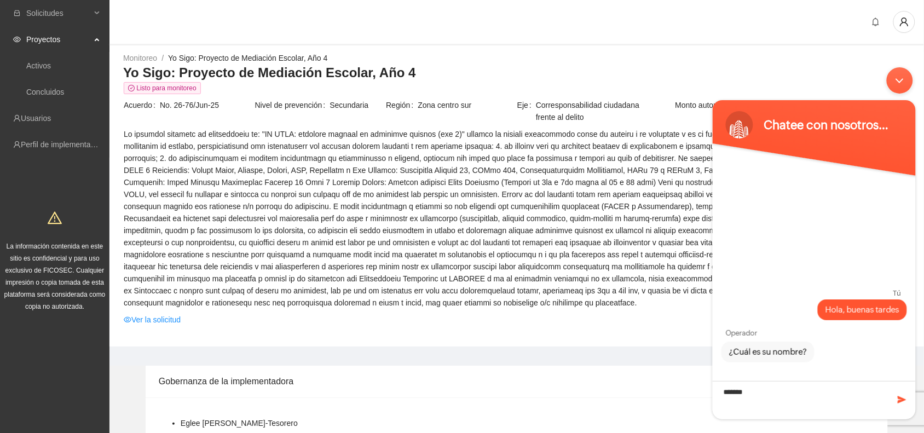
type textarea "********"
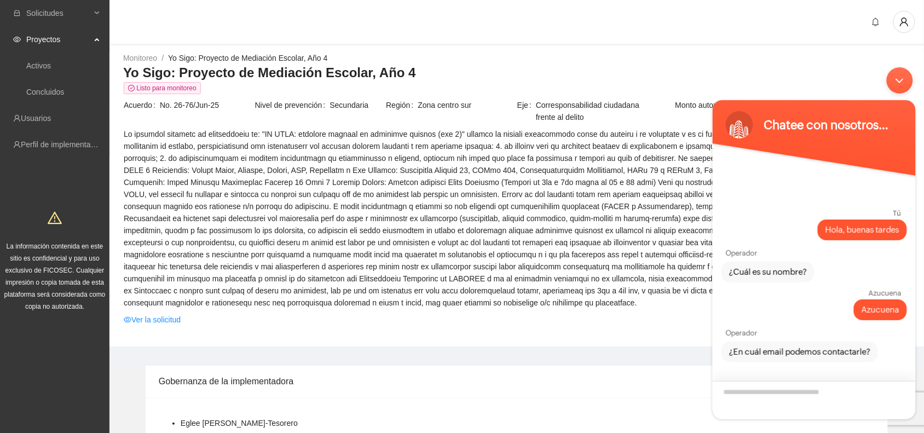
paste textarea "**********"
type textarea "**********"
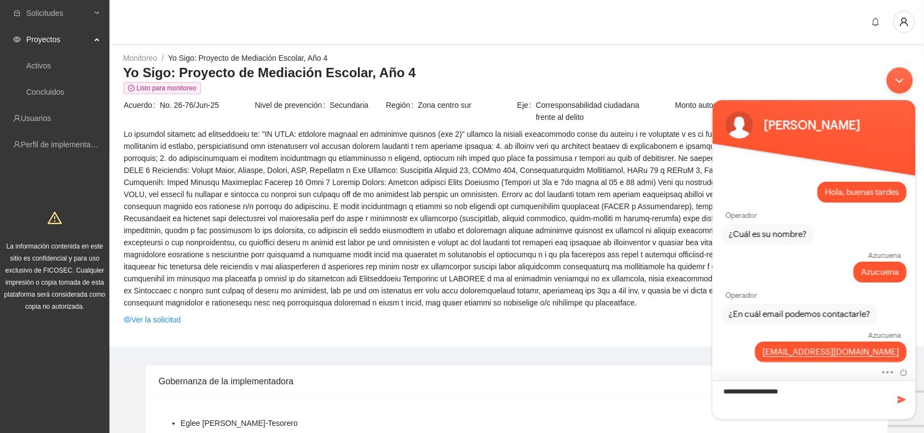
scroll to position [15, 0]
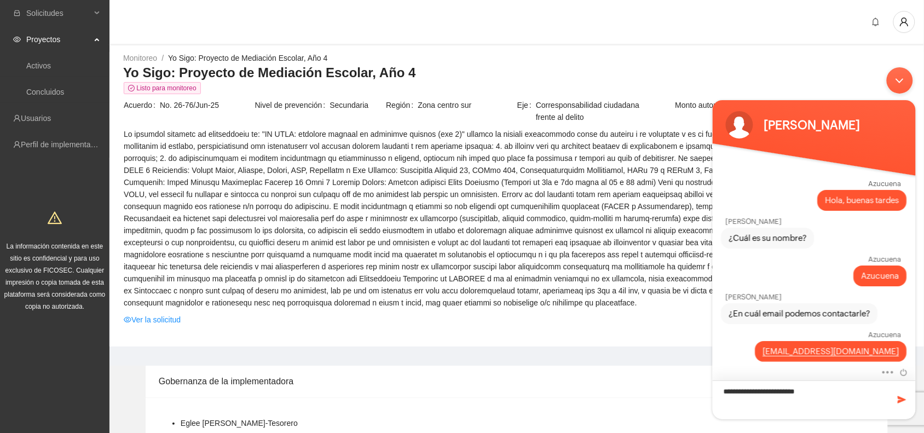
type textarea "**********"
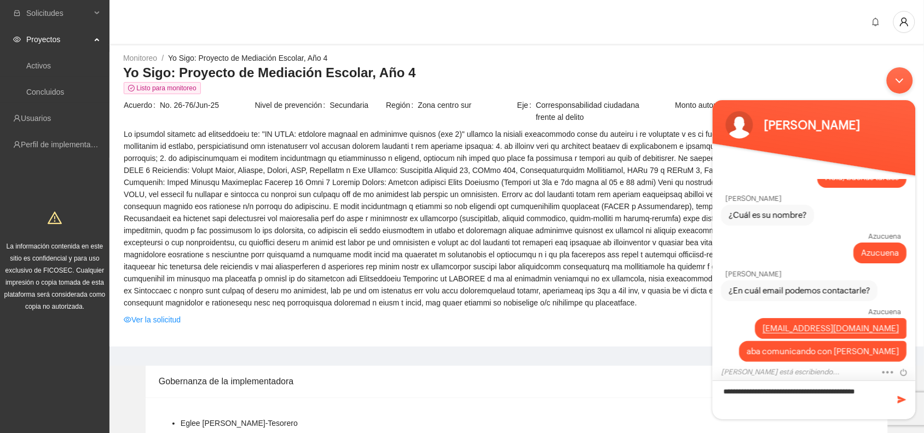
scroll to position [76, 0]
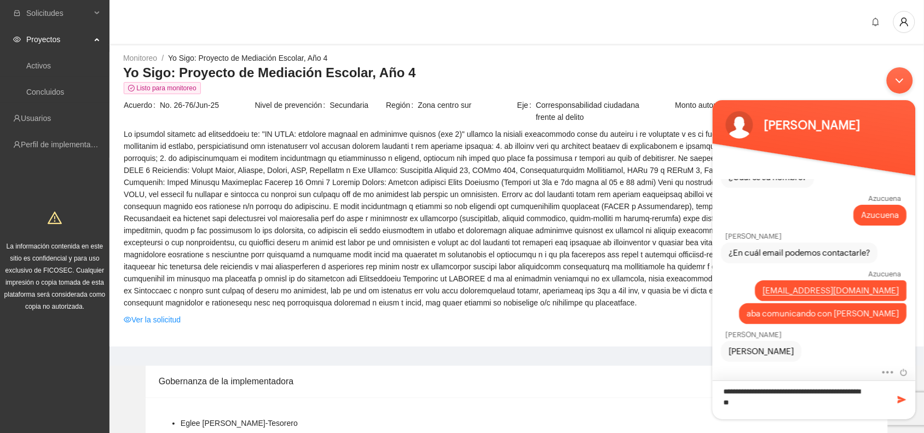
type textarea "**********"
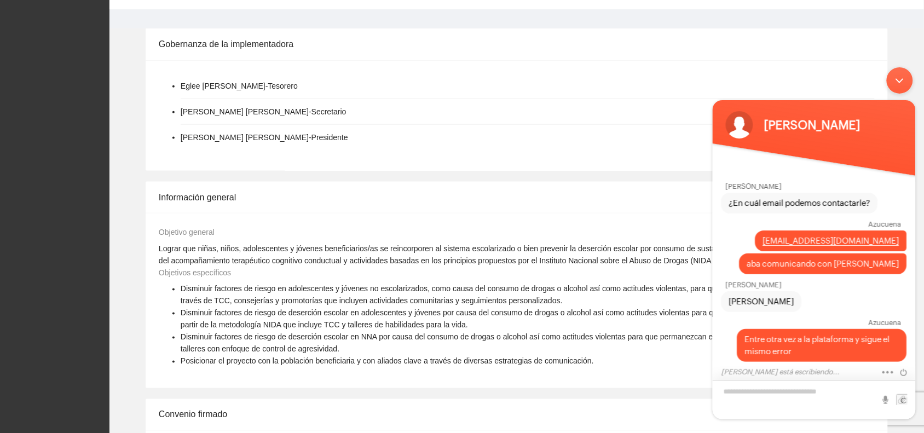
scroll to position [342, 0]
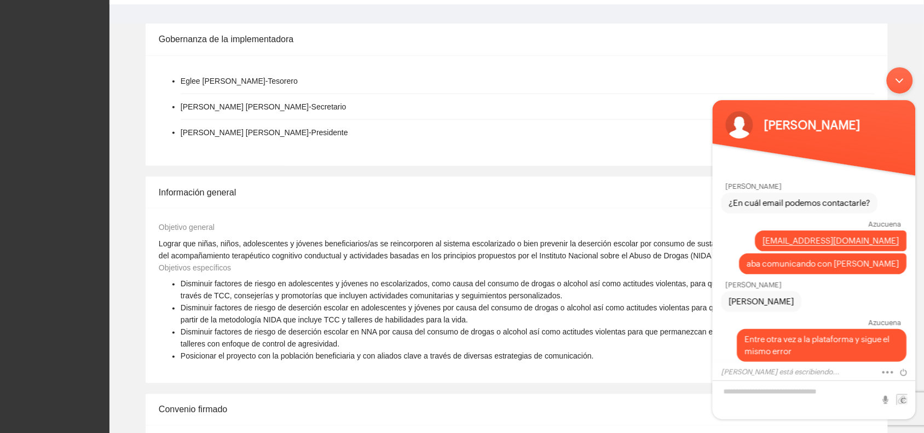
click at [902, 78] on div "Minimizar ventana de chat en vivo" at bounding box center [899, 80] width 26 height 26
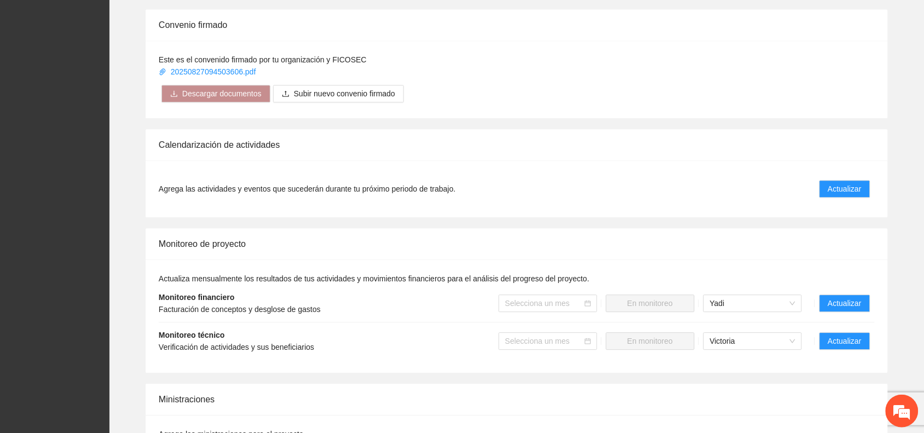
scroll to position [821, 0]
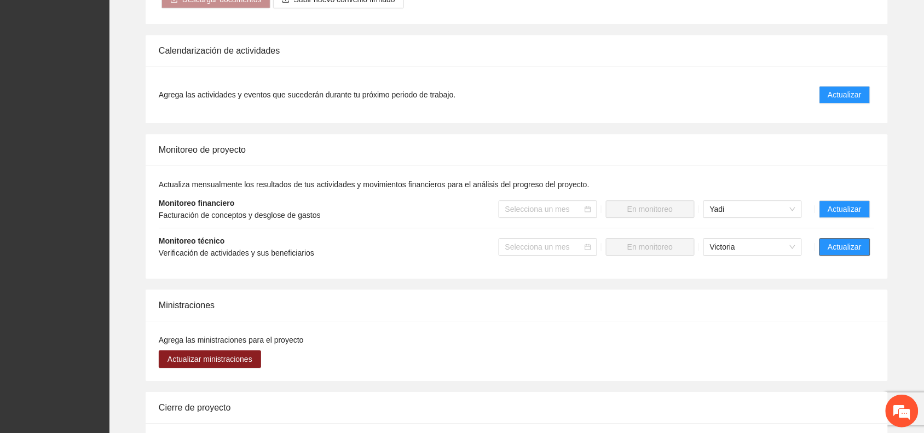
click at [840, 245] on span "Actualizar" at bounding box center [844, 247] width 33 height 12
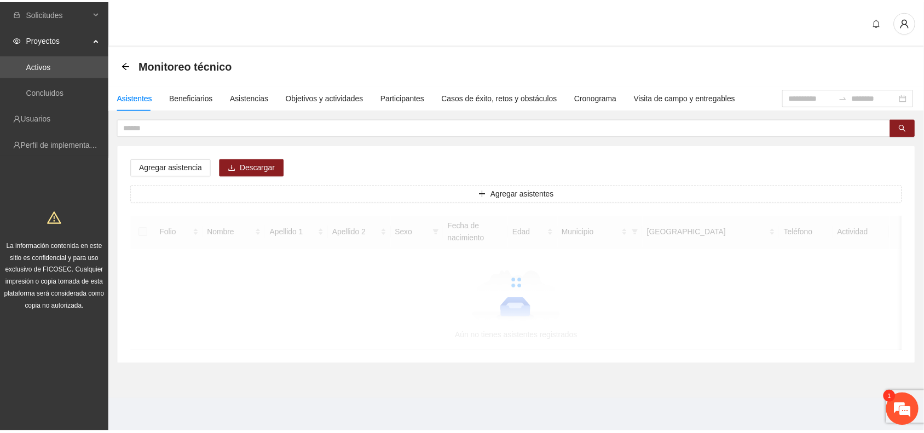
scroll to position [163, 0]
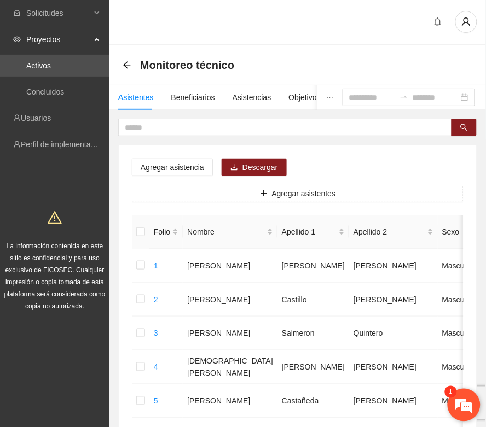
click at [453, 403] on em at bounding box center [464, 406] width 30 height 30
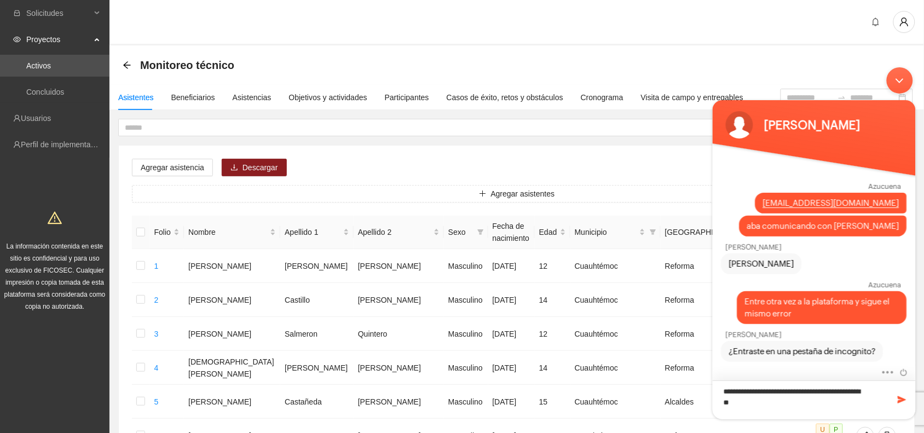
type textarea "**********"
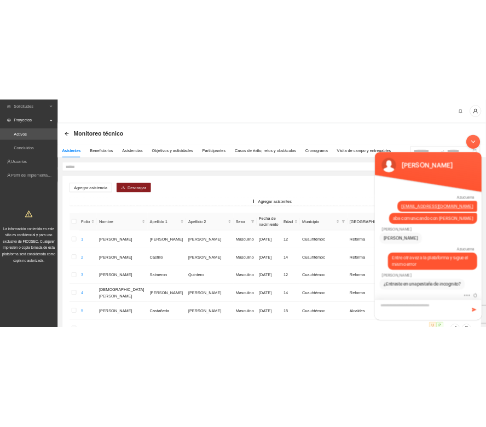
scroll to position [213, 0]
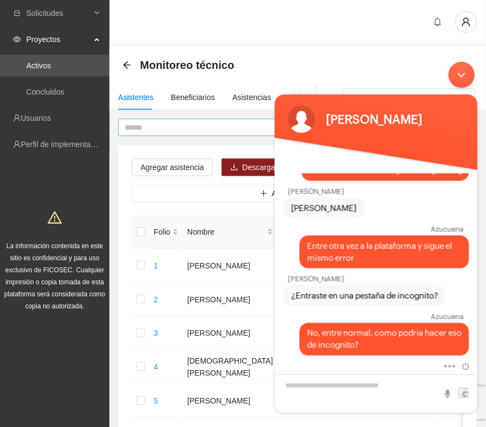
click at [154, 124] on input "text" at bounding box center [281, 127] width 312 height 12
click at [456, 72] on div "Minimizar ventana de chat en vivo" at bounding box center [461, 74] width 26 height 26
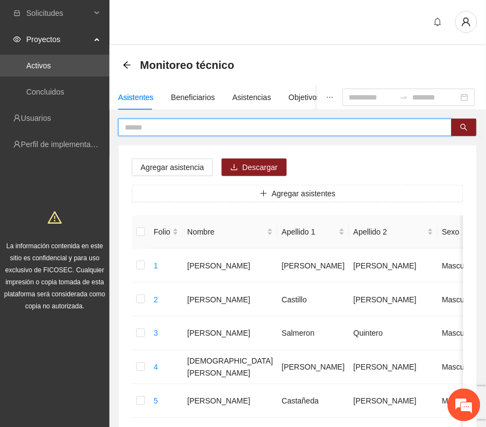
click at [161, 131] on input "text" at bounding box center [281, 127] width 312 height 12
click at [459, 124] on button "button" at bounding box center [463, 128] width 25 height 18
drag, startPoint x: 146, startPoint y: 129, endPoint x: 117, endPoint y: 130, distance: 29.0
click at [458, 128] on button "button" at bounding box center [463, 128] width 25 height 18
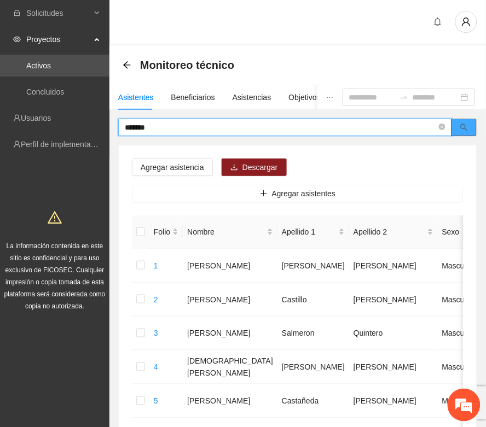
click at [458, 126] on button "button" at bounding box center [463, 128] width 25 height 18
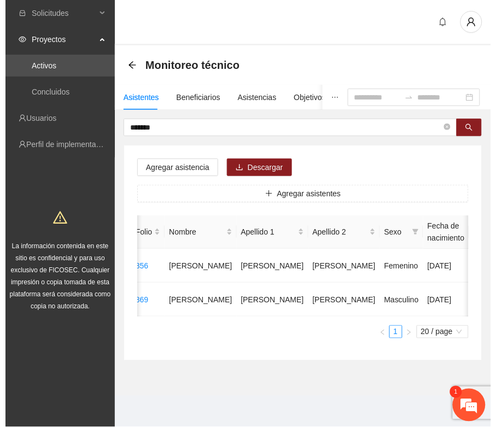
scroll to position [0, 0]
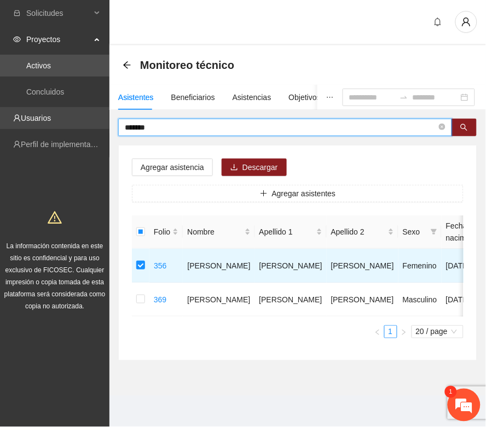
drag, startPoint x: 165, startPoint y: 126, endPoint x: 106, endPoint y: 117, distance: 59.9
click at [106, 117] on section "Solicitudes Proyectos Activos Concluidos Usuarios Perfil de implementadora La i…" at bounding box center [243, 213] width 486 height 427
click at [460, 124] on icon "search" at bounding box center [464, 128] width 8 height 8
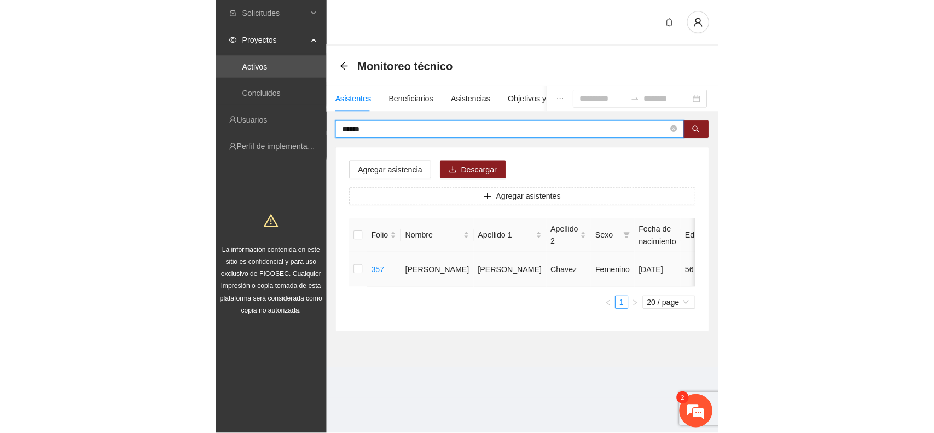
scroll to position [379, 0]
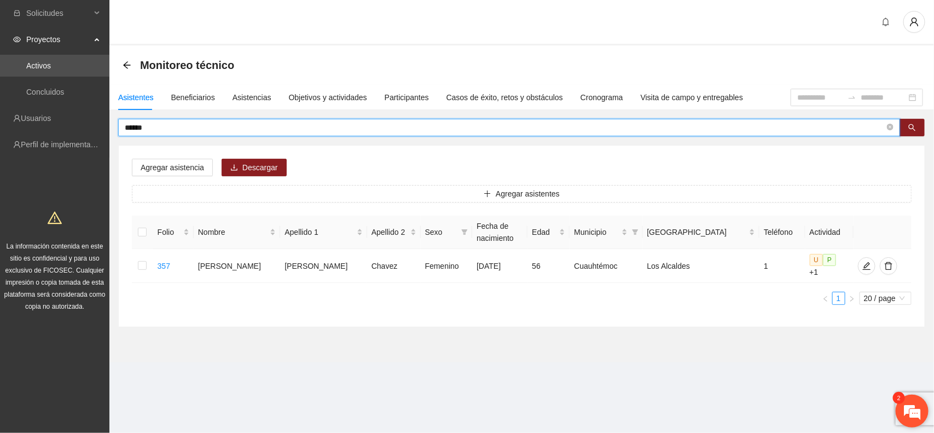
click at [907, 406] on em at bounding box center [912, 411] width 30 height 30
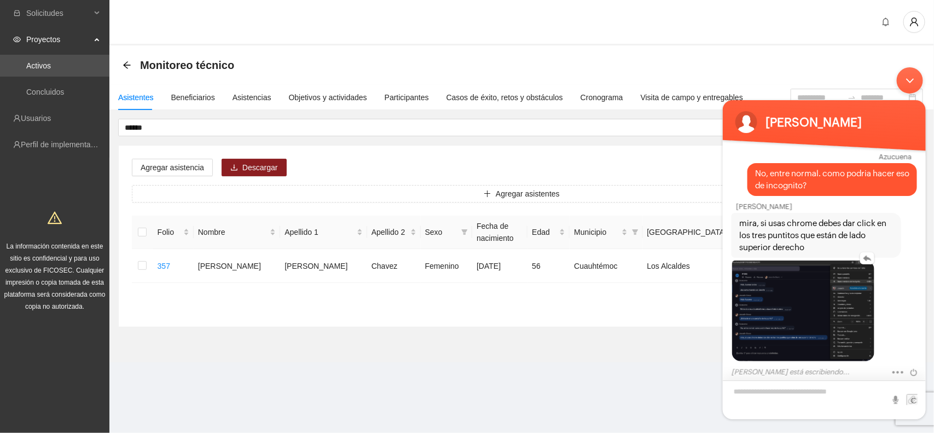
scroll to position [389, 0]
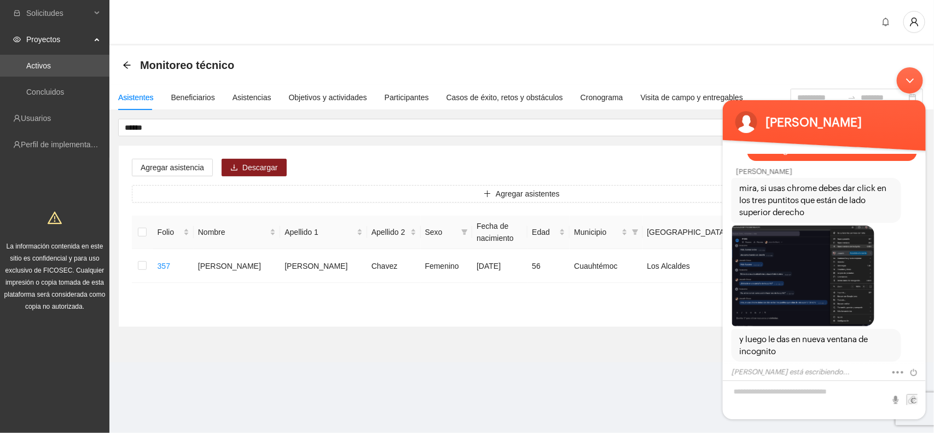
drag, startPoint x: 410, startPoint y: 0, endPoint x: 658, endPoint y: 11, distance: 247.6
click at [658, 11] on div at bounding box center [521, 22] width 825 height 45
click at [809, 291] on img at bounding box center [803, 275] width 142 height 101
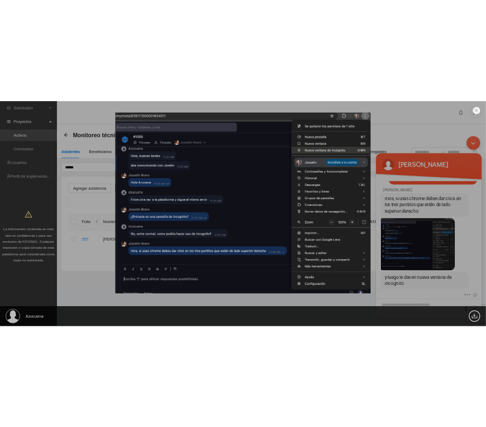
scroll to position [436, 0]
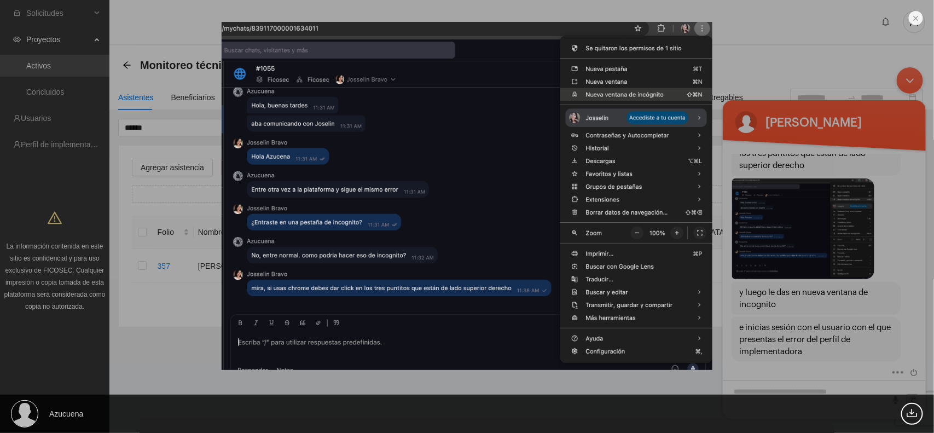
click at [794, 30] on div "Azucuena 431.78 KB" at bounding box center [467, 216] width 934 height 433
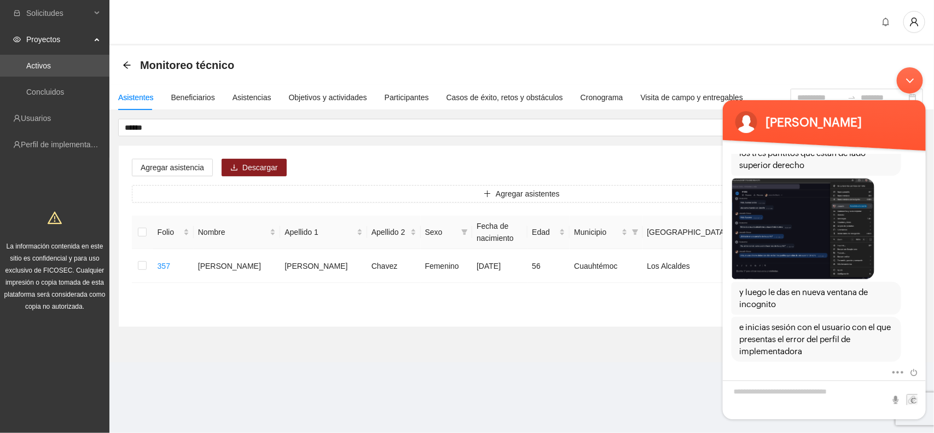
click at [908, 79] on div "Minimizar ventana de chat en vivo" at bounding box center [909, 80] width 26 height 26
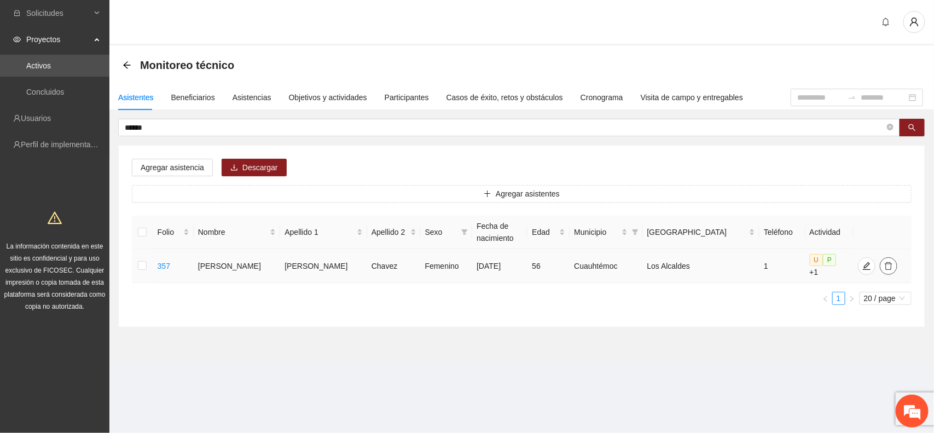
click at [884, 264] on icon "delete" at bounding box center [888, 266] width 9 height 9
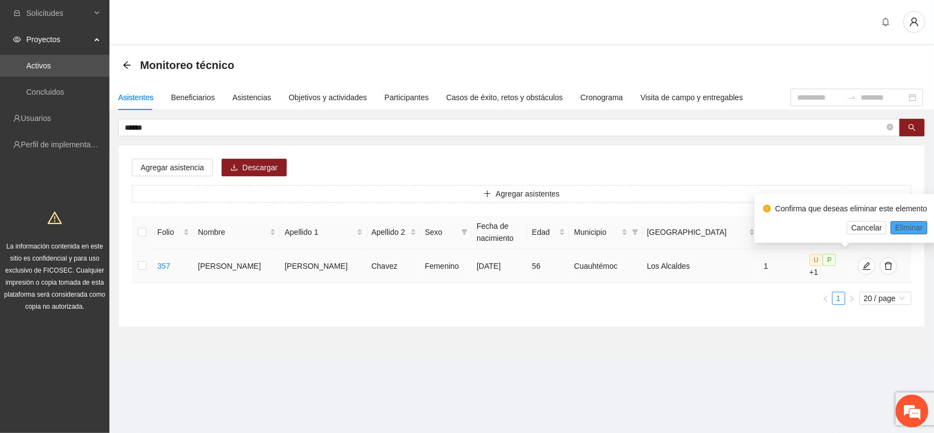
click at [904, 225] on span "Eliminar" at bounding box center [909, 228] width 28 height 12
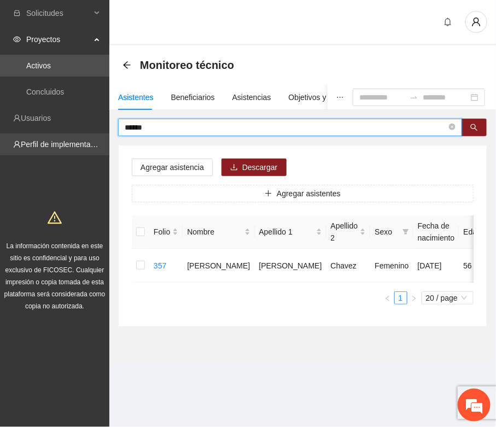
drag, startPoint x: 156, startPoint y: 130, endPoint x: 76, endPoint y: 133, distance: 80.5
click at [76, 133] on section "Solicitudes Proyectos Activos Concluidos Usuarios Perfil de implementadora La i…" at bounding box center [248, 213] width 496 height 427
drag, startPoint x: 464, startPoint y: 124, endPoint x: 469, endPoint y: 128, distance: 5.9
click at [467, 128] on button "button" at bounding box center [474, 128] width 25 height 18
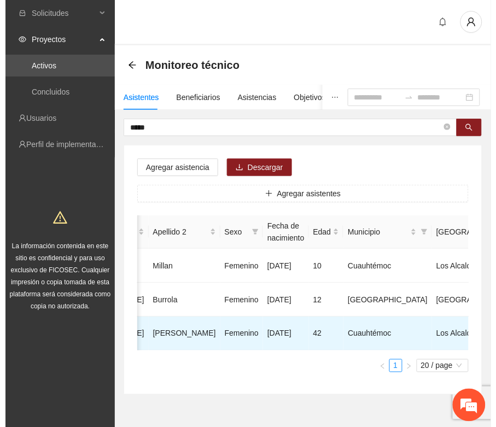
scroll to position [0, 227]
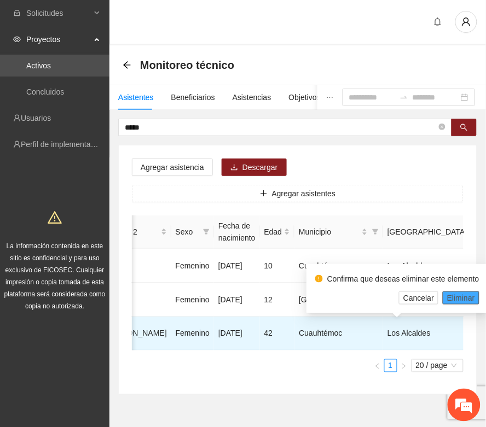
click at [452, 299] on span "Eliminar" at bounding box center [461, 298] width 28 height 12
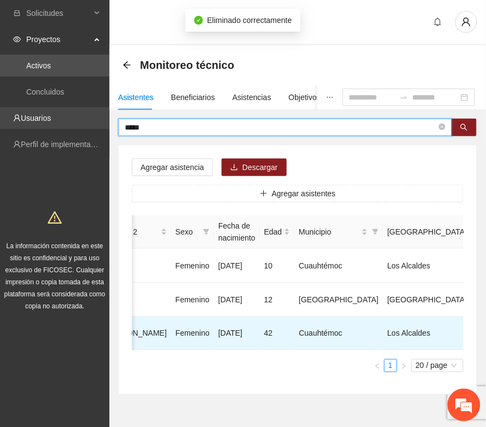
drag, startPoint x: 143, startPoint y: 130, endPoint x: 108, endPoint y: 124, distance: 35.0
click at [108, 124] on section "Solicitudes Proyectos Activos Concluidos Usuarios Perfil de implementadora La i…" at bounding box center [243, 230] width 486 height 461
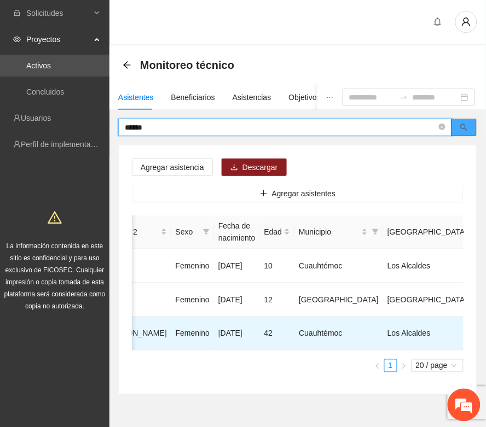
click at [458, 129] on button "button" at bounding box center [463, 128] width 25 height 18
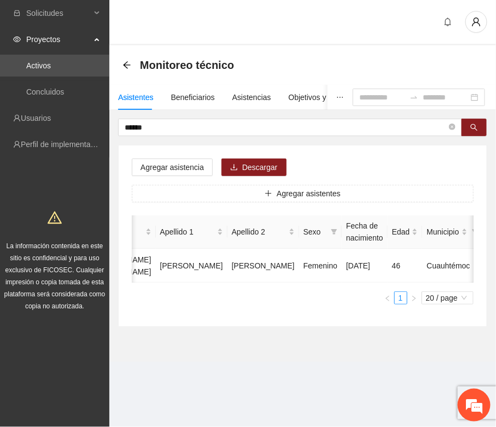
scroll to position [0, 205]
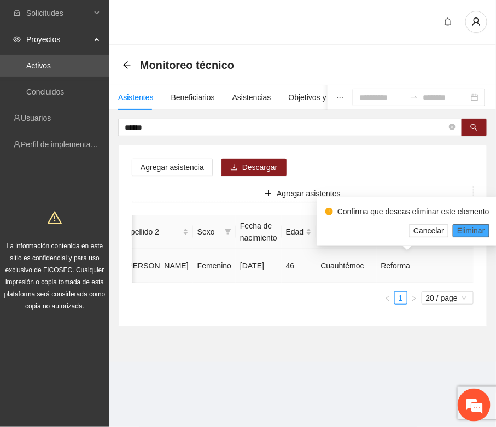
click at [465, 233] on span "Eliminar" at bounding box center [471, 231] width 28 height 12
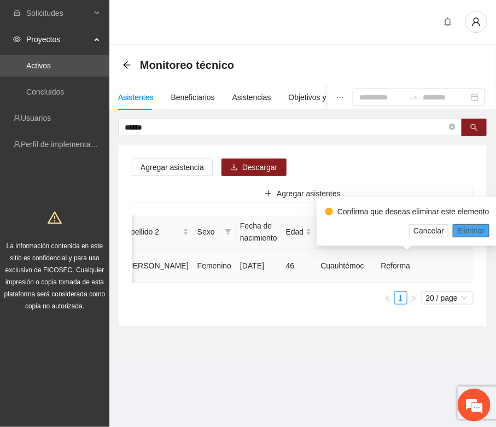
click at [466, 230] on span "Eliminar" at bounding box center [471, 231] width 28 height 12
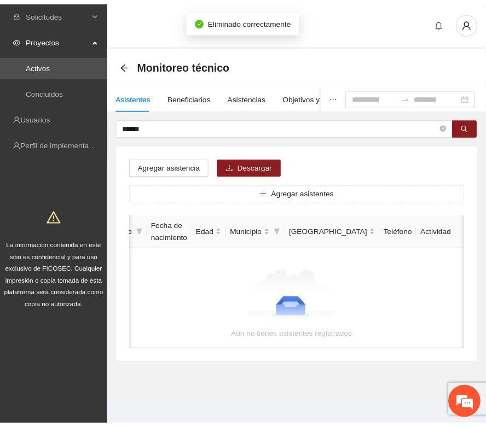
scroll to position [0, 159]
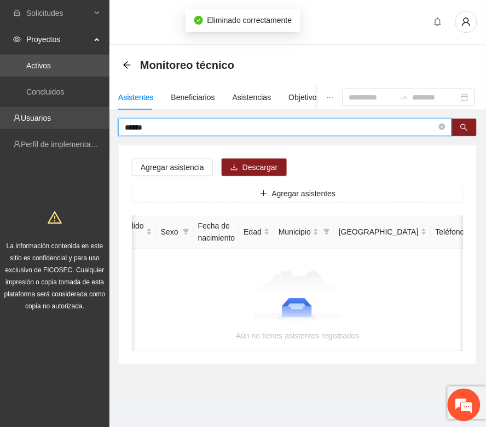
drag, startPoint x: 157, startPoint y: 129, endPoint x: 102, endPoint y: 127, distance: 54.7
click at [102, 127] on section "Solicitudes Proyectos Activos Concluidos Usuarios Perfil de implementadora La i…" at bounding box center [243, 215] width 486 height 431
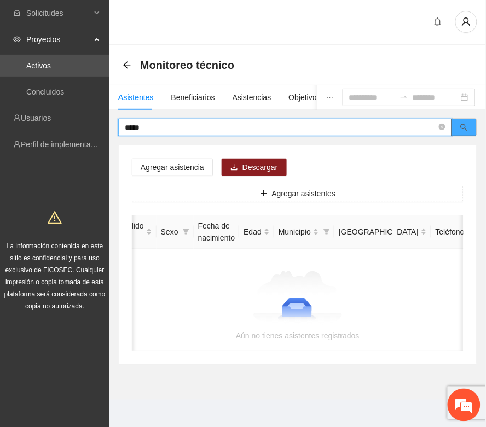
click at [455, 129] on button "button" at bounding box center [463, 128] width 25 height 18
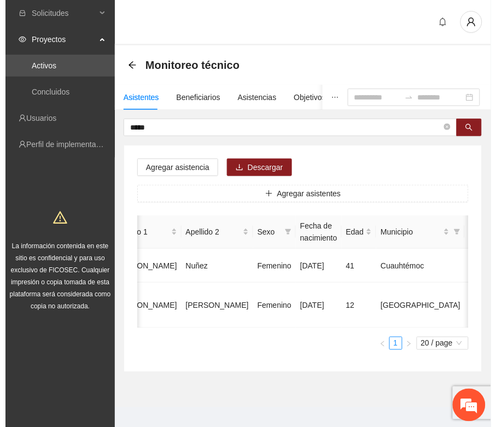
scroll to position [0, 228]
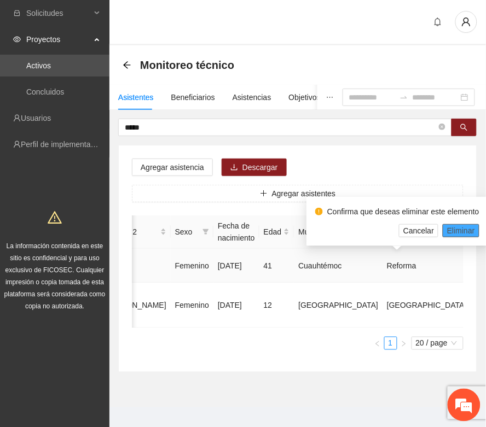
click at [459, 231] on span "Eliminar" at bounding box center [461, 231] width 28 height 12
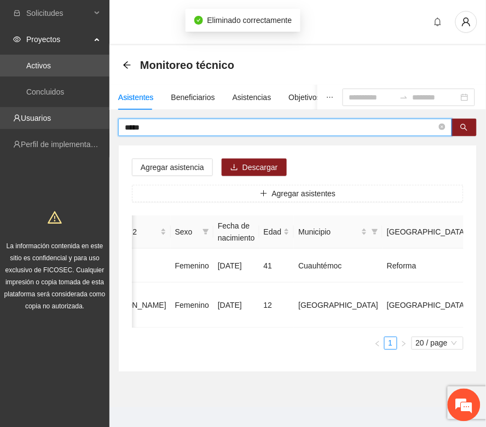
drag, startPoint x: 145, startPoint y: 126, endPoint x: 100, endPoint y: 124, distance: 44.9
click at [100, 124] on section "Solicitudes Proyectos Activos Concluidos Usuarios Perfil de implementadora La i…" at bounding box center [243, 219] width 486 height 438
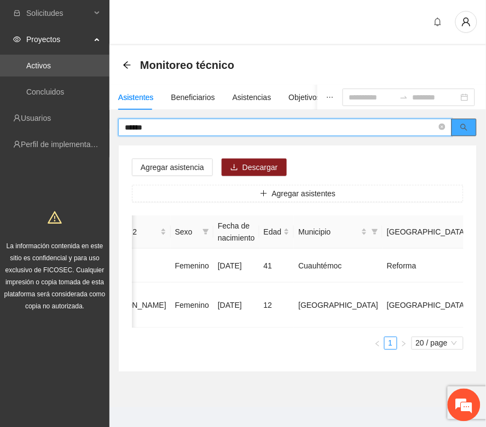
click at [462, 126] on icon "search" at bounding box center [464, 128] width 8 height 8
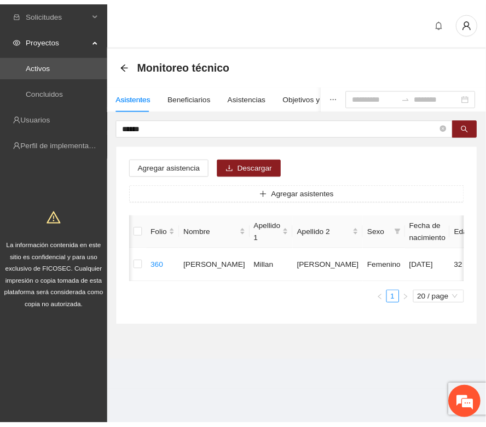
scroll to position [0, 217]
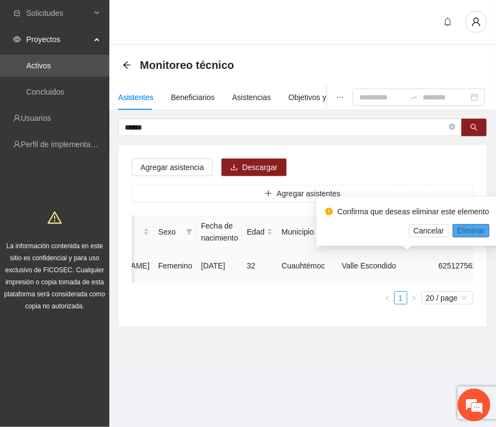
click at [465, 228] on span "Eliminar" at bounding box center [471, 231] width 28 height 12
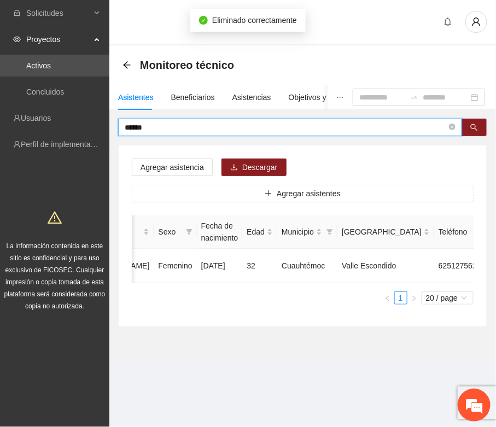
drag, startPoint x: 154, startPoint y: 130, endPoint x: 111, endPoint y: 127, distance: 42.8
click at [111, 127] on div "****** Agregar asistencia Descargar Agregar asistentes Folio Nombre Apellido 1 …" at bounding box center [302, 223] width 387 height 208
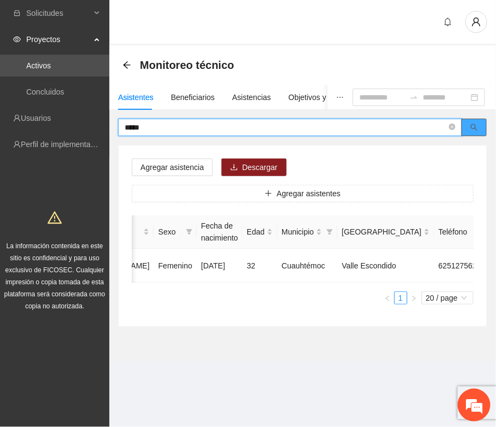
click at [474, 126] on icon "search" at bounding box center [475, 128] width 8 height 8
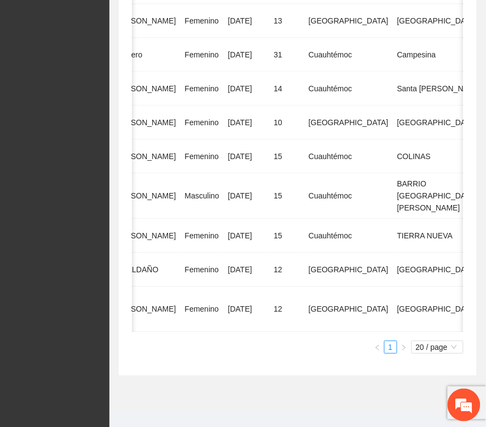
scroll to position [0, 239]
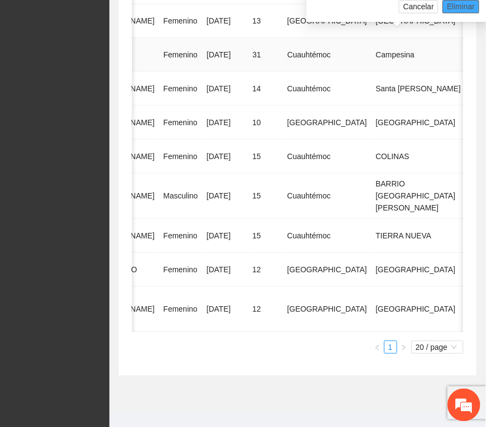
click at [462, 4] on span "Eliminar" at bounding box center [461, 7] width 28 height 12
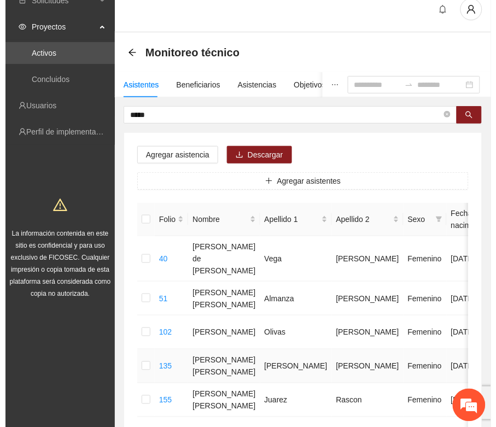
scroll to position [0, 0]
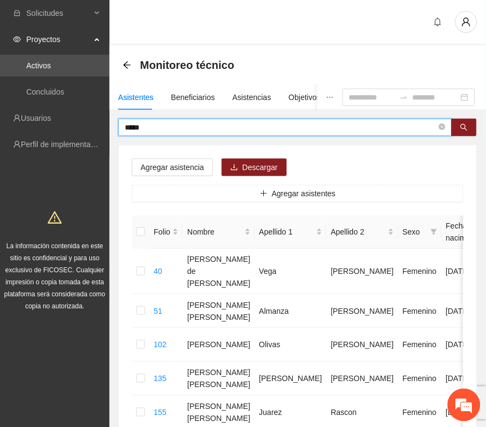
drag, startPoint x: 149, startPoint y: 126, endPoint x: 119, endPoint y: 126, distance: 30.6
click at [119, 126] on span "*****" at bounding box center [285, 128] width 334 height 18
click at [462, 129] on icon "search" at bounding box center [464, 127] width 7 height 7
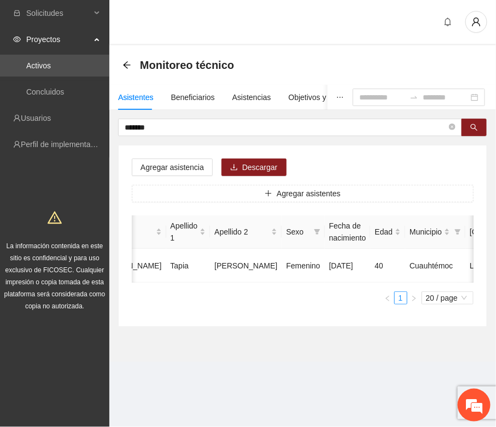
scroll to position [0, 217]
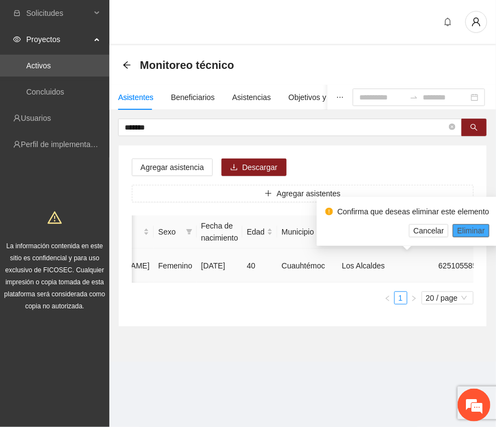
click at [458, 228] on span "Eliminar" at bounding box center [471, 231] width 28 height 12
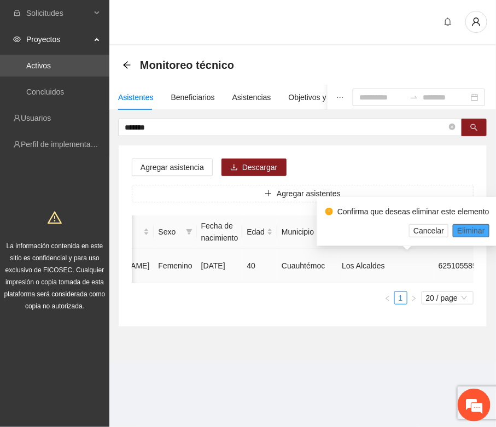
click at [464, 234] on span "Eliminar" at bounding box center [471, 231] width 28 height 12
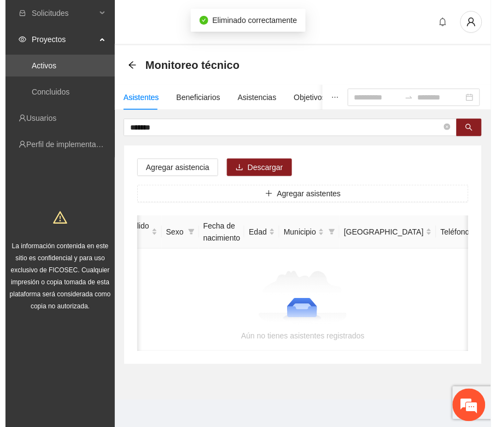
scroll to position [0, 0]
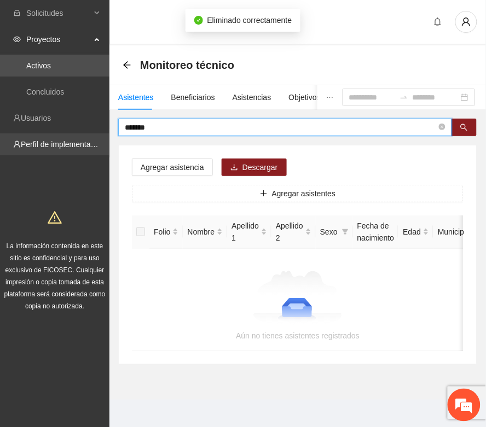
drag, startPoint x: 156, startPoint y: 128, endPoint x: 104, endPoint y: 133, distance: 52.3
click at [104, 133] on section "Solicitudes Proyectos Activos Concluidos Usuarios Perfil de implementadora La i…" at bounding box center [243, 215] width 486 height 431
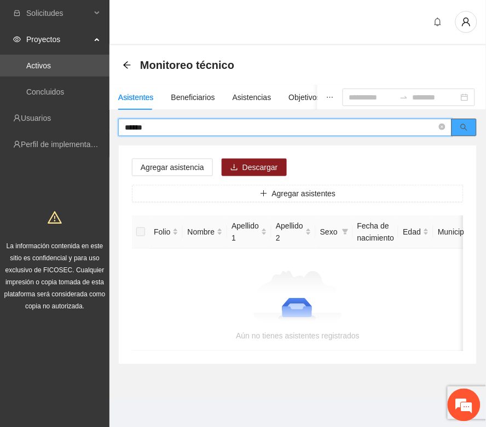
click at [464, 129] on icon "search" at bounding box center [464, 128] width 8 height 8
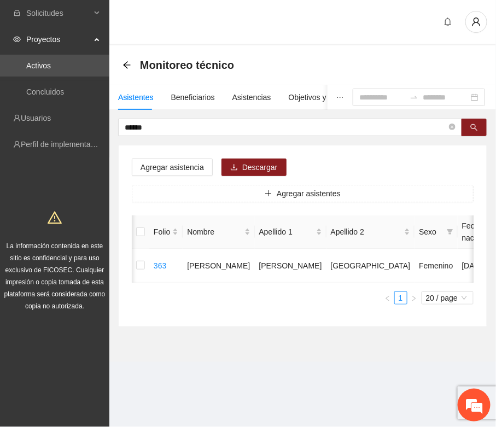
scroll to position [0, 217]
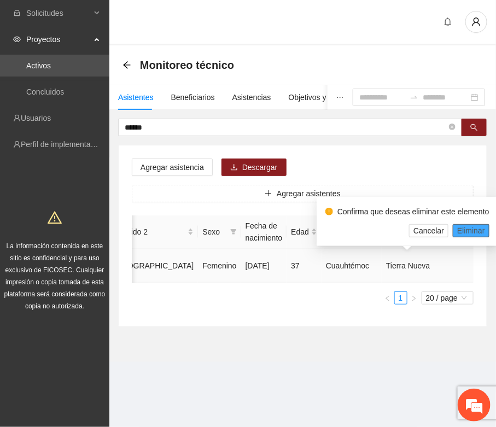
click at [470, 228] on span "Eliminar" at bounding box center [471, 231] width 28 height 12
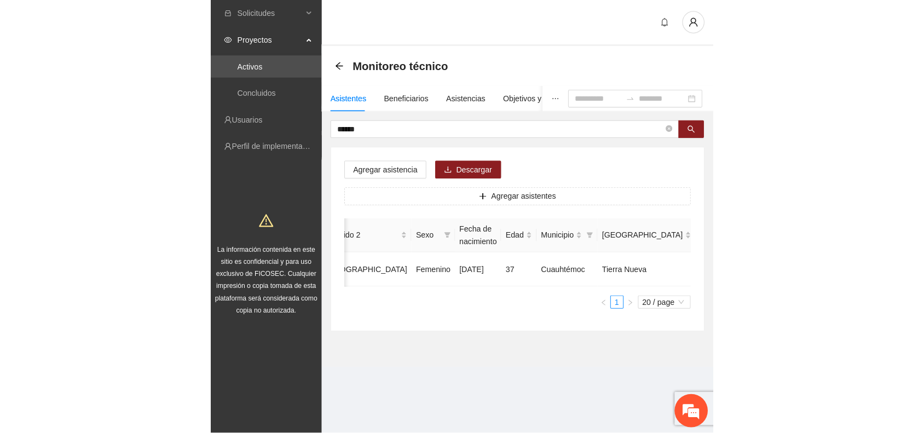
scroll to position [0, 0]
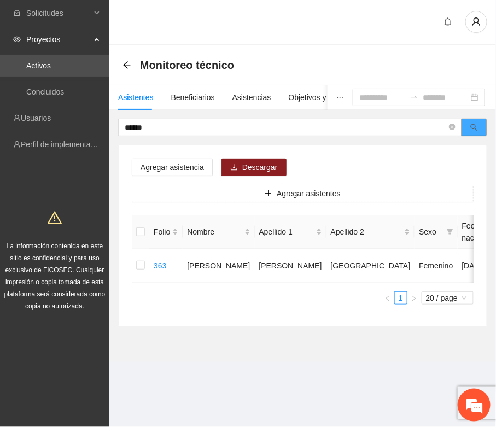
click at [472, 126] on icon "search" at bounding box center [475, 128] width 8 height 8
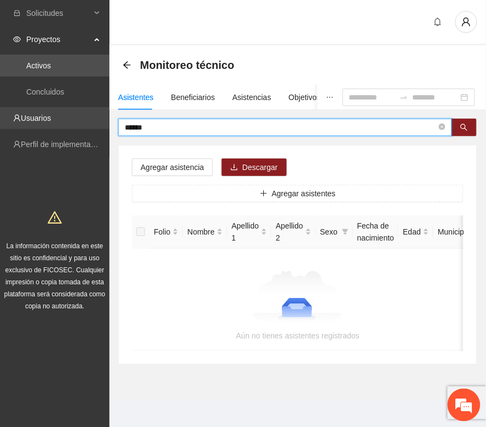
drag, startPoint x: 157, startPoint y: 129, endPoint x: 95, endPoint y: 127, distance: 62.4
click at [96, 127] on section "Solicitudes Proyectos Activos Concluidos Usuarios Perfil de implementadora La i…" at bounding box center [243, 215] width 486 height 431
click at [458, 127] on button "button" at bounding box center [463, 128] width 25 height 18
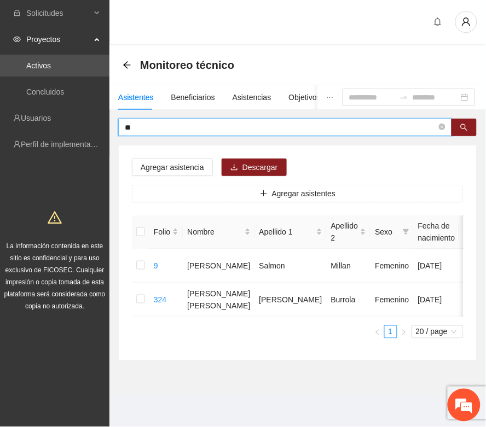
type input "*"
click at [460, 124] on icon "search" at bounding box center [464, 128] width 8 height 8
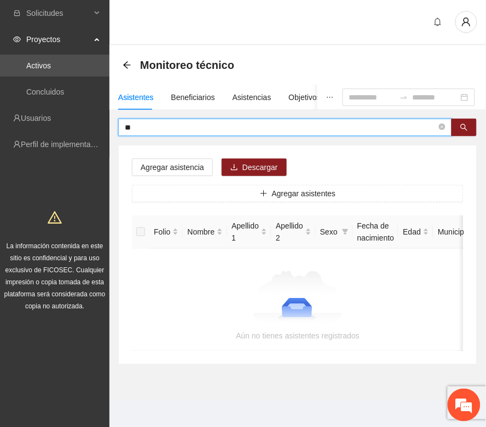
type input "*"
click at [463, 124] on icon "search" at bounding box center [464, 128] width 8 height 8
type input "*"
click at [460, 129] on icon "search" at bounding box center [464, 128] width 8 height 8
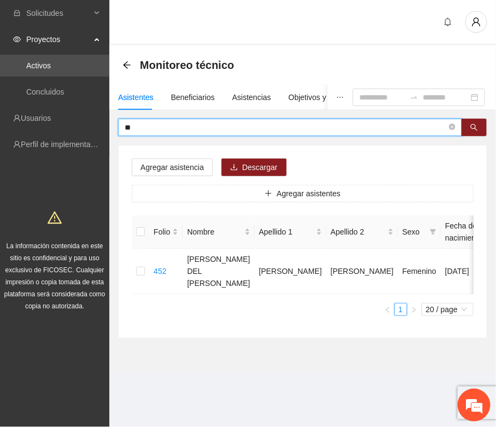
type input "*"
click at [472, 125] on icon "search" at bounding box center [475, 128] width 8 height 8
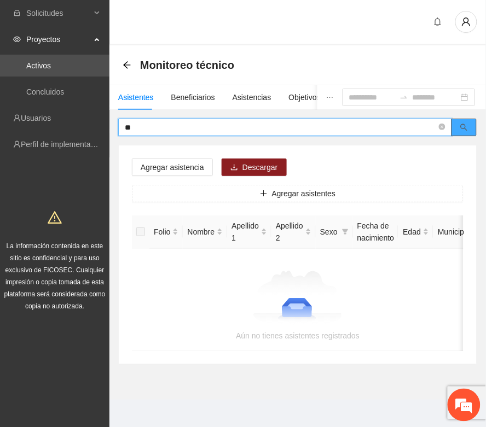
type input "*"
click at [462, 124] on icon "search" at bounding box center [464, 128] width 8 height 8
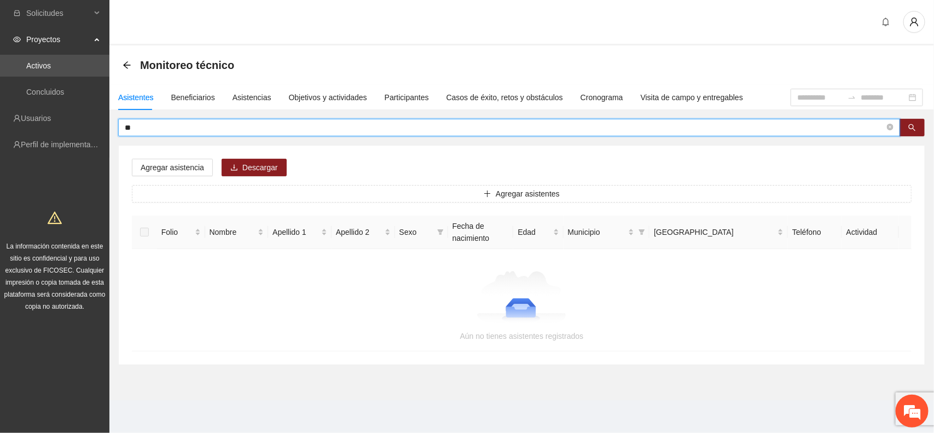
type input "*"
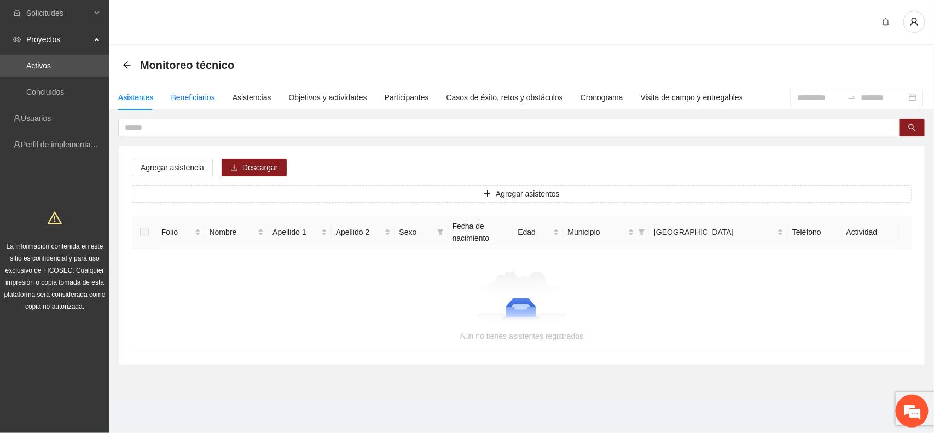
click at [204, 99] on div "Beneficiarios" at bounding box center [193, 97] width 44 height 12
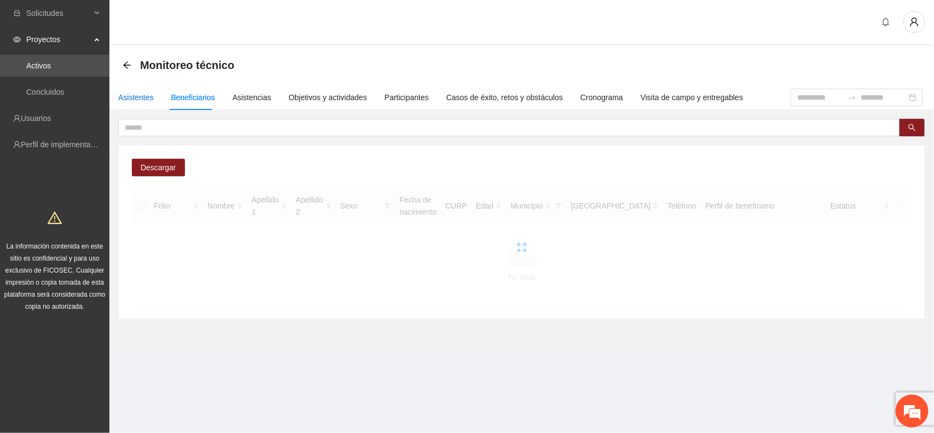
click at [137, 96] on div "Asistentes" at bounding box center [136, 97] width 36 height 12
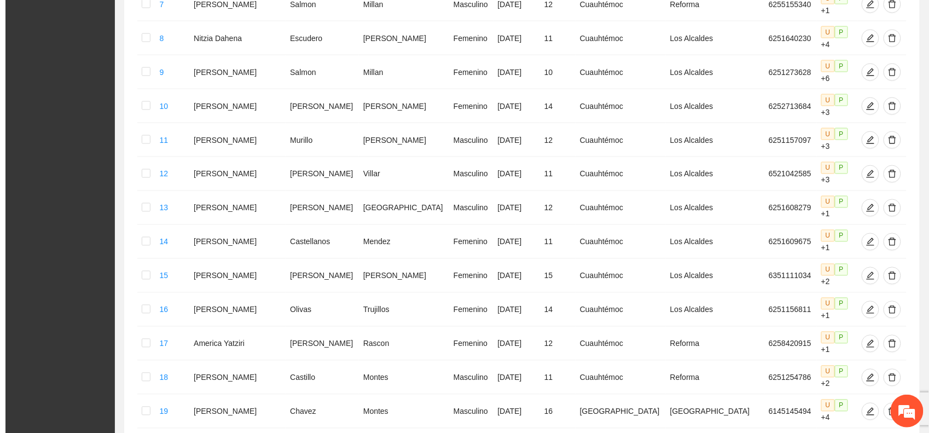
scroll to position [471, 0]
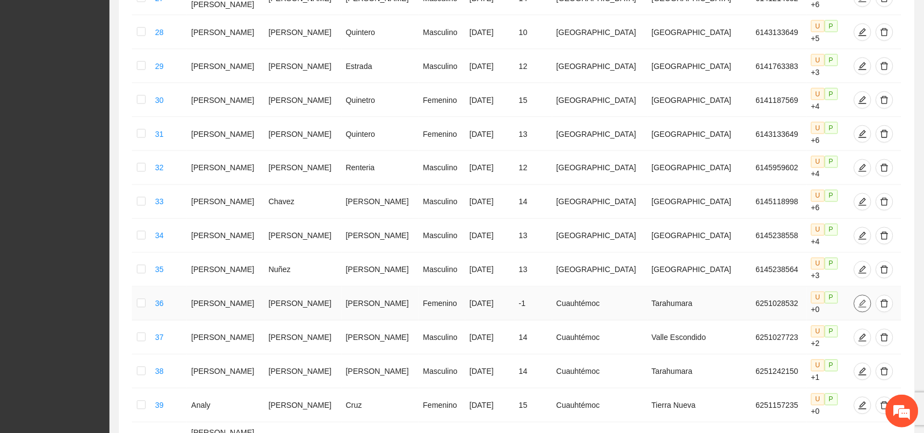
click at [858, 299] on icon "edit" at bounding box center [862, 303] width 9 height 9
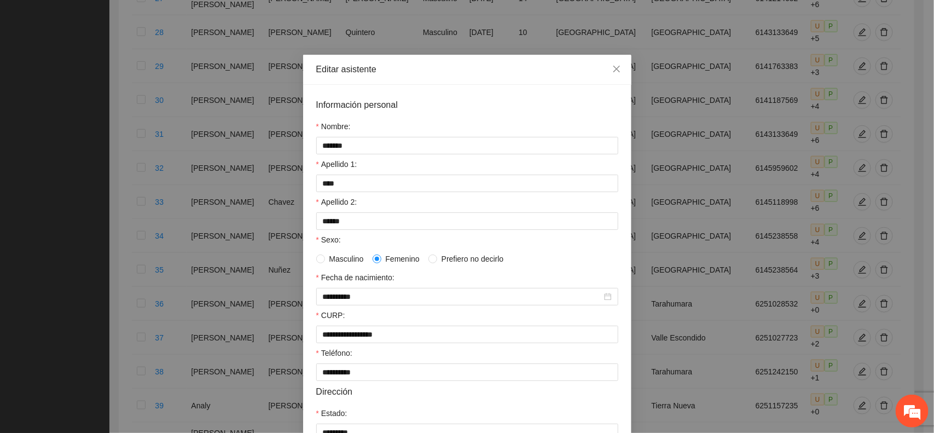
scroll to position [68, 0]
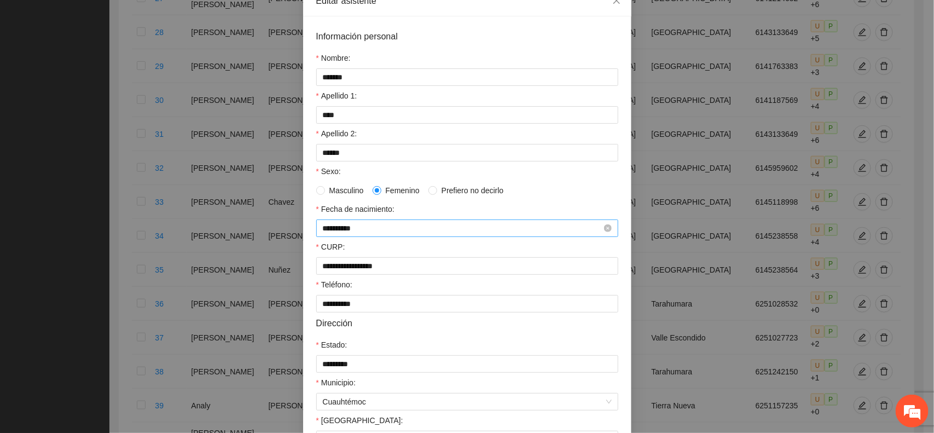
click at [332, 234] on input "**********" at bounding box center [462, 228] width 279 height 12
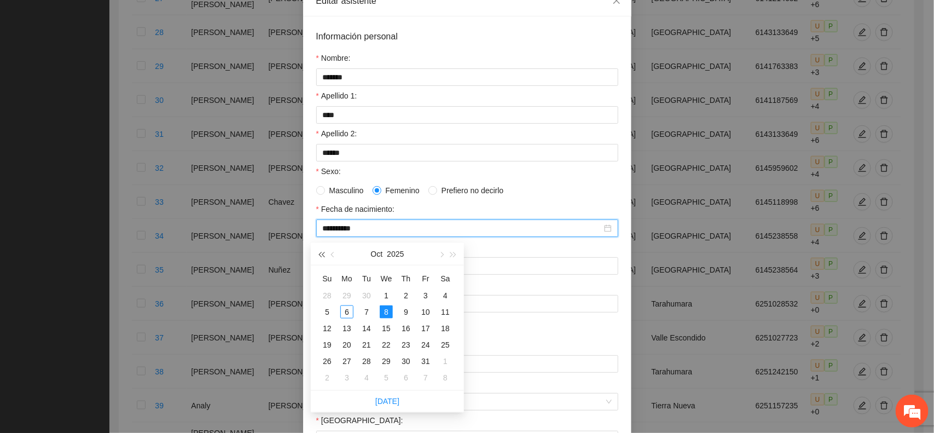
click at [315, 253] on button "button" at bounding box center [321, 254] width 12 height 22
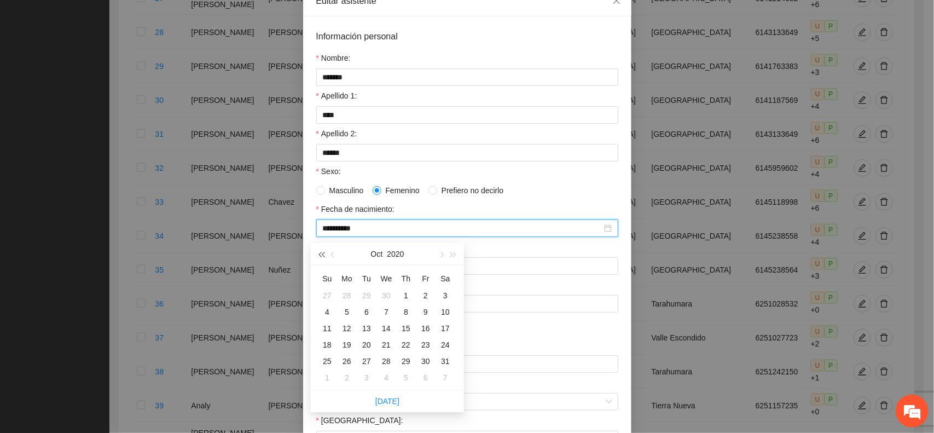
click at [315, 253] on button "button" at bounding box center [321, 254] width 12 height 22
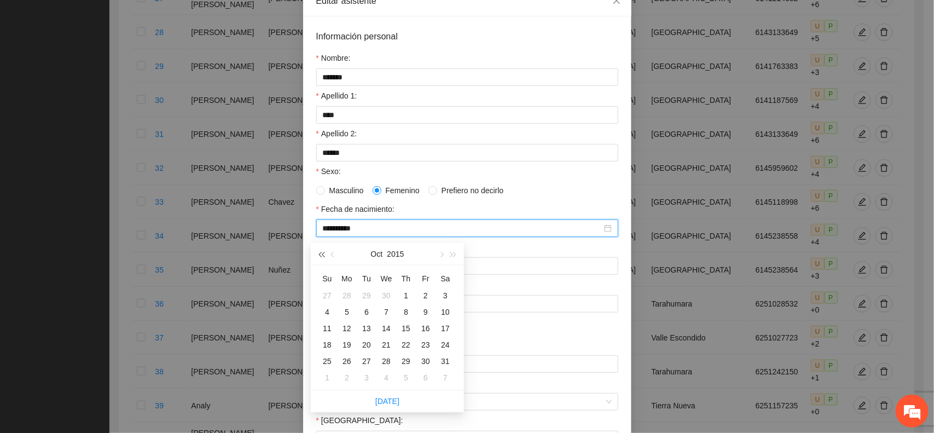
click at [315, 253] on button "button" at bounding box center [321, 254] width 12 height 22
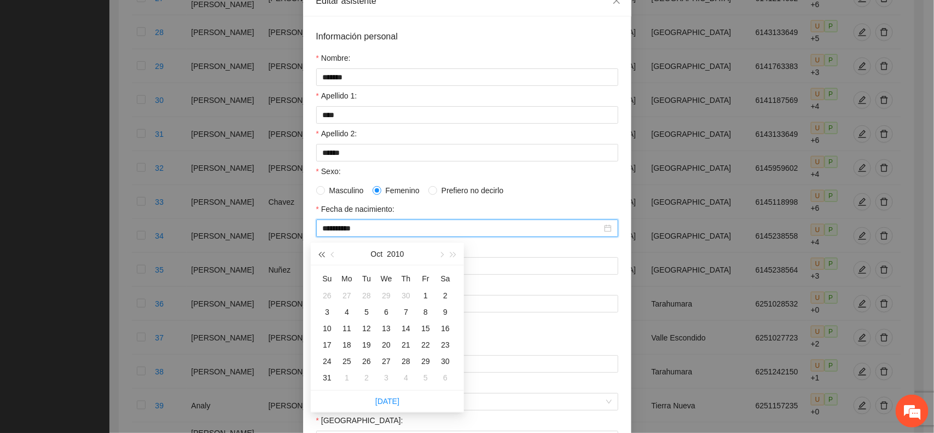
click at [315, 253] on button "button" at bounding box center [321, 254] width 12 height 22
click at [453, 252] on span "button" at bounding box center [453, 254] width 5 height 5
click at [332, 256] on button "button" at bounding box center [333, 254] width 12 height 22
click at [332, 255] on span "button" at bounding box center [333, 254] width 5 height 5
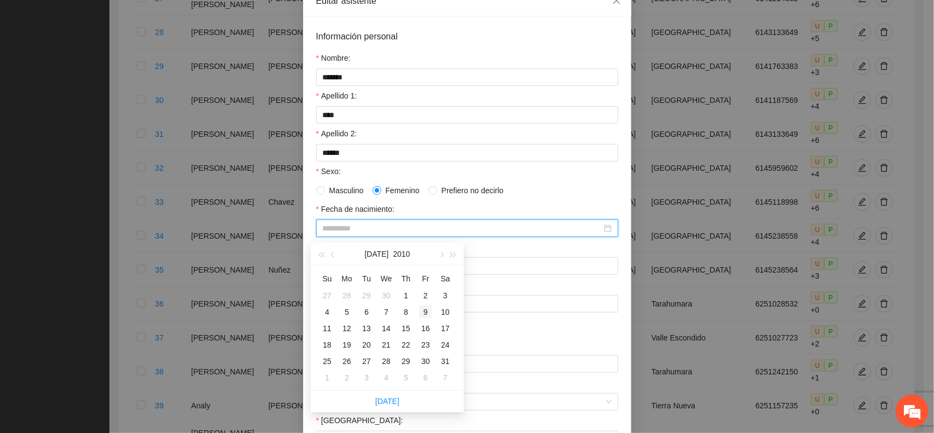
type input "**********"
click at [423, 310] on div "9" at bounding box center [425, 311] width 13 height 13
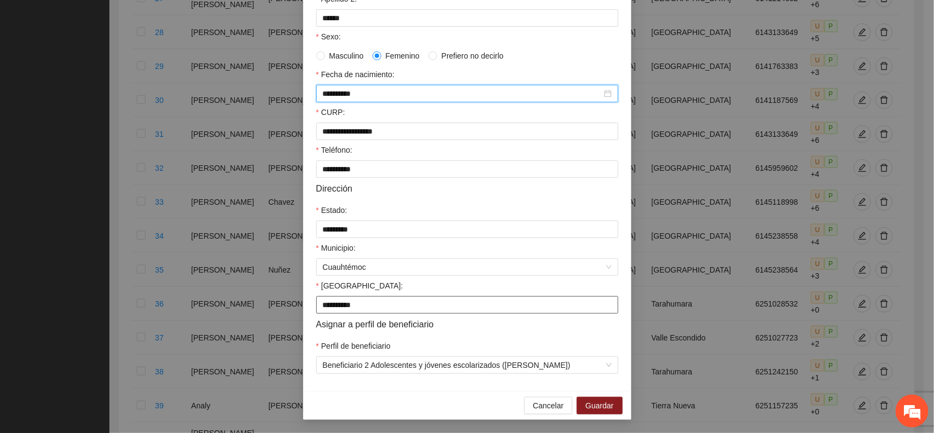
scroll to position [211, 0]
click at [593, 404] on span "Guardar" at bounding box center [600, 405] width 28 height 12
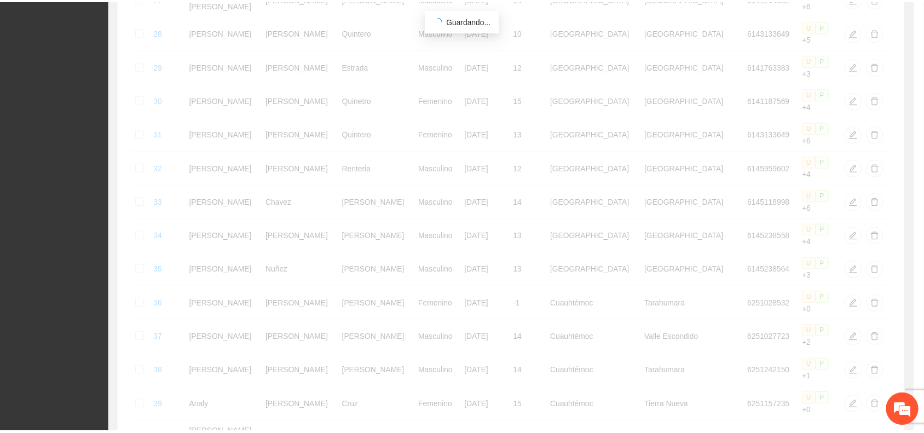
scroll to position [157, 0]
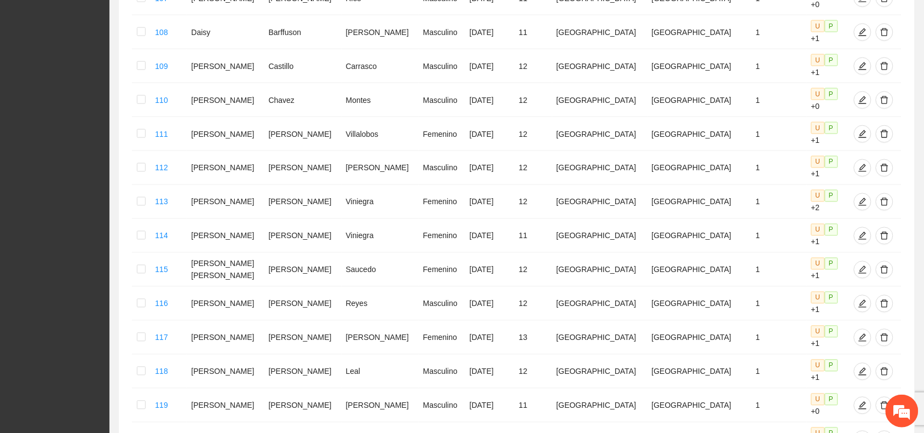
scroll to position [465, 0]
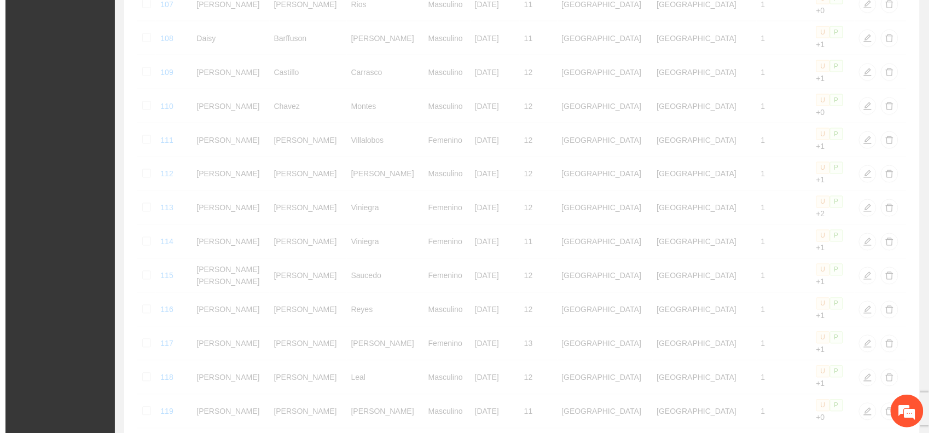
scroll to position [471, 0]
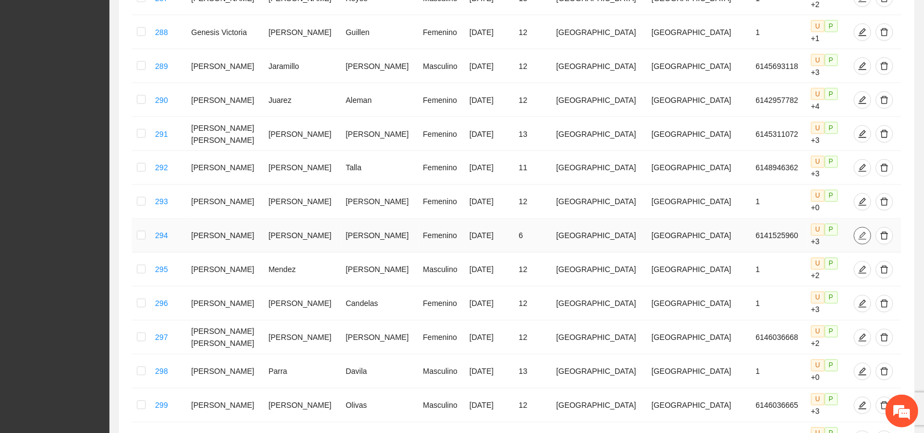
click at [859, 231] on icon "edit" at bounding box center [863, 235] width 8 height 8
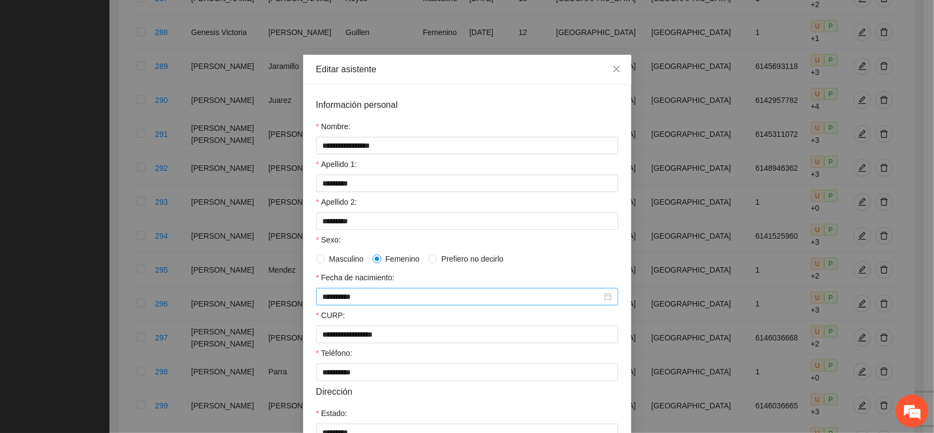
click at [356, 305] on div "**********" at bounding box center [467, 297] width 302 height 18
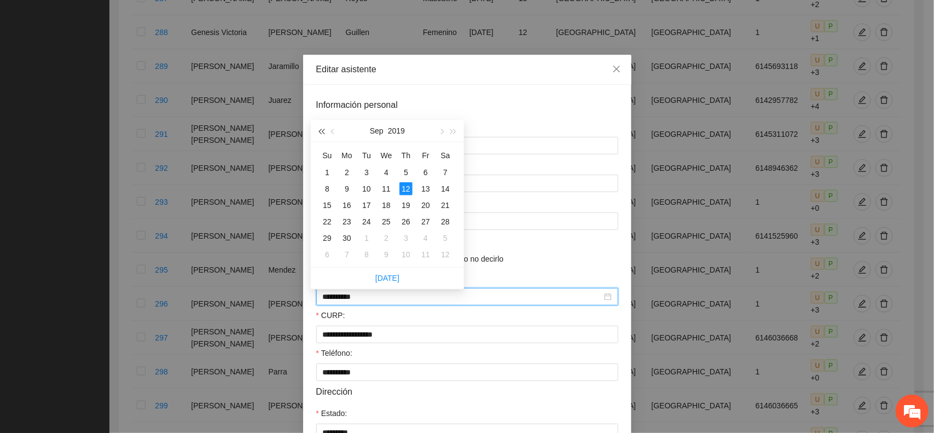
click at [320, 130] on span "button" at bounding box center [320, 131] width 5 height 5
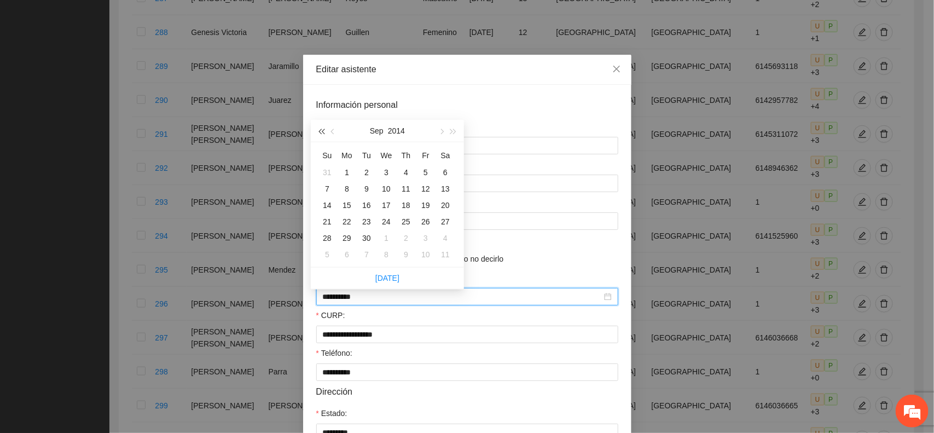
click at [320, 130] on span "button" at bounding box center [320, 131] width 5 height 5
type input "**********"
click at [386, 200] on div "12" at bounding box center [386, 205] width 13 height 13
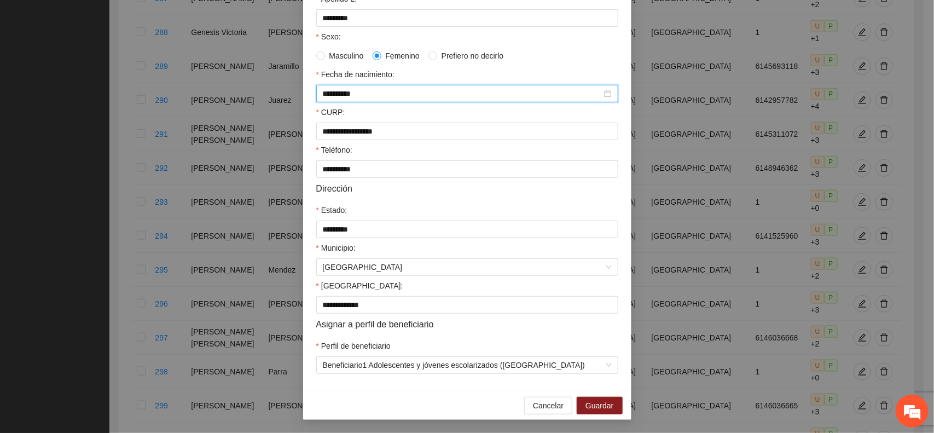
scroll to position [211, 0]
click at [588, 405] on span "Guardar" at bounding box center [600, 405] width 28 height 12
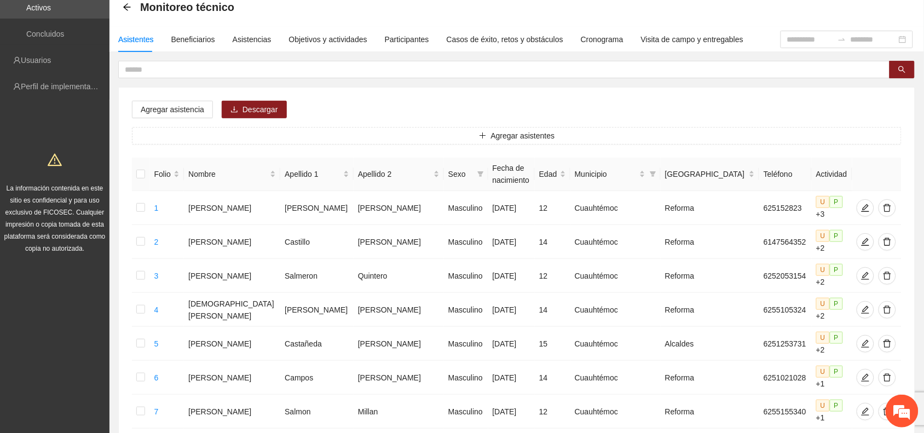
scroll to position [0, 0]
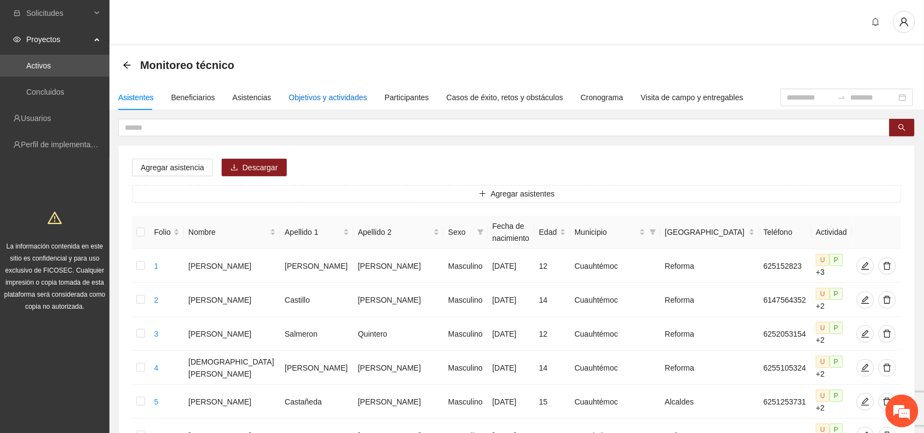
click at [320, 97] on div "Objetivos y actividades" at bounding box center [328, 97] width 78 height 12
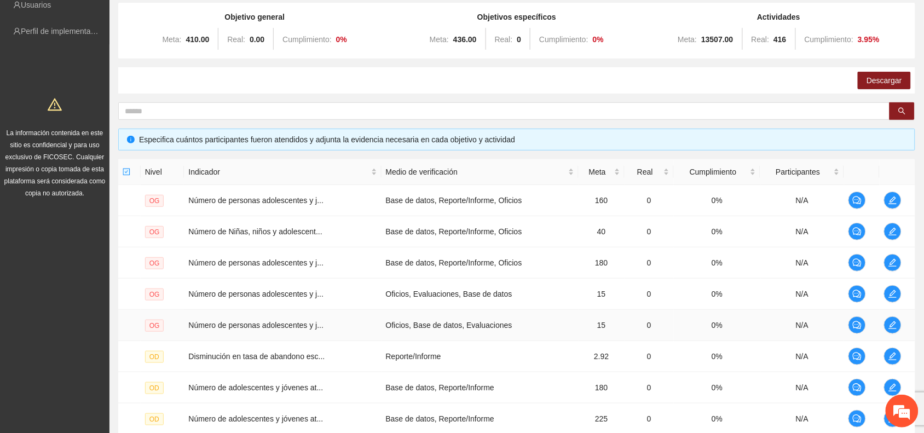
scroll to position [283, 0]
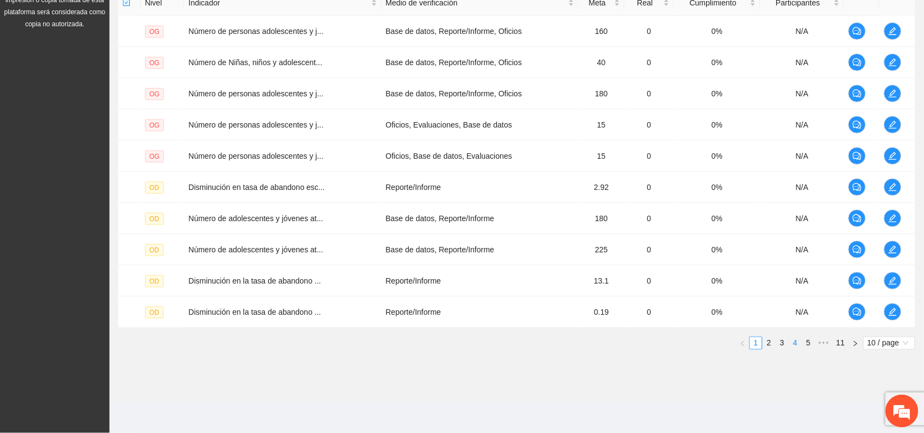
click at [792, 346] on link "4" at bounding box center [795, 343] width 12 height 12
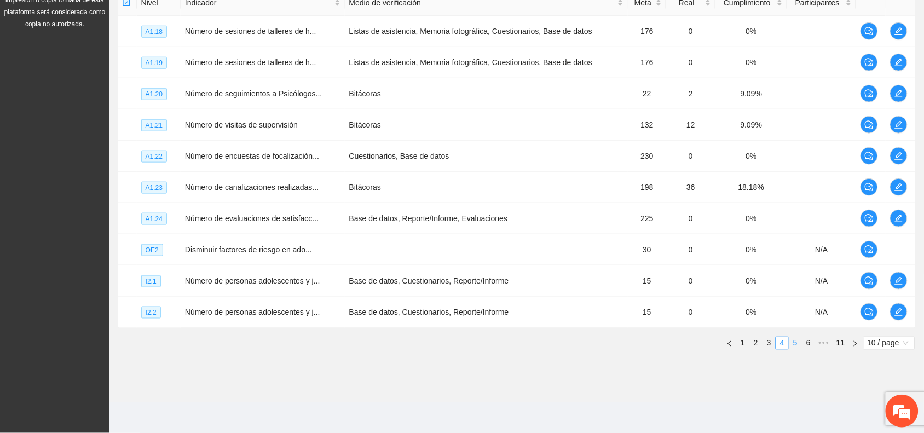
click at [792, 346] on link "5" at bounding box center [795, 343] width 12 height 12
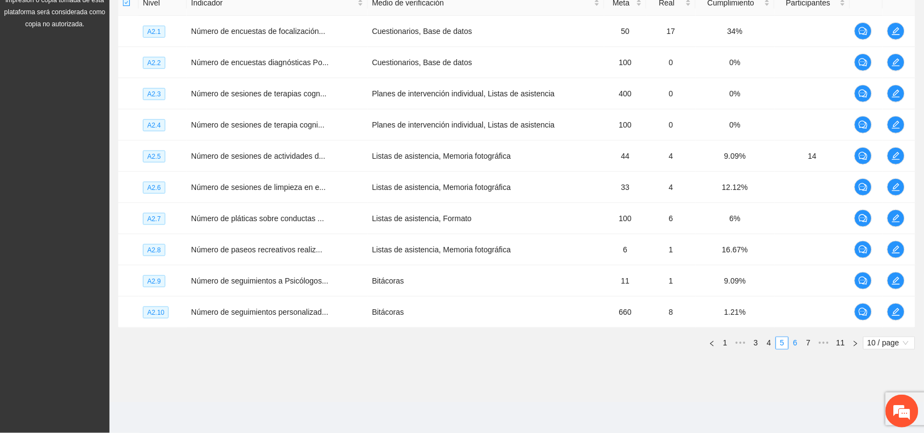
click at [792, 346] on link "6" at bounding box center [795, 343] width 12 height 12
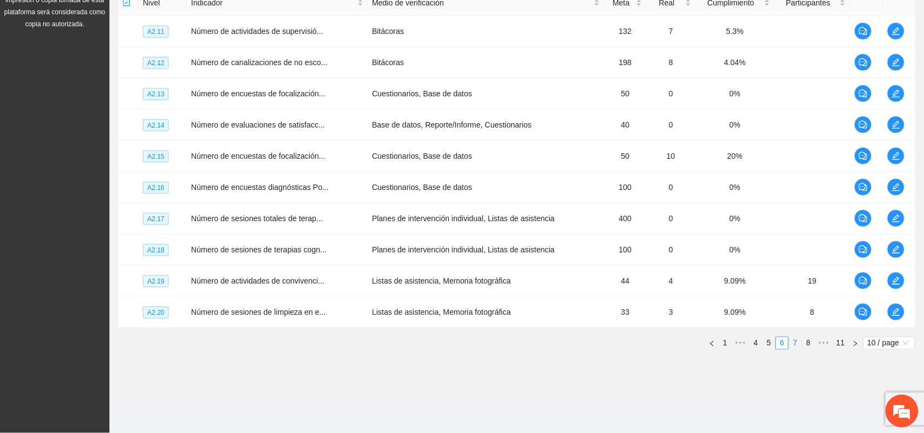
click at [795, 346] on link "7" at bounding box center [795, 343] width 12 height 12
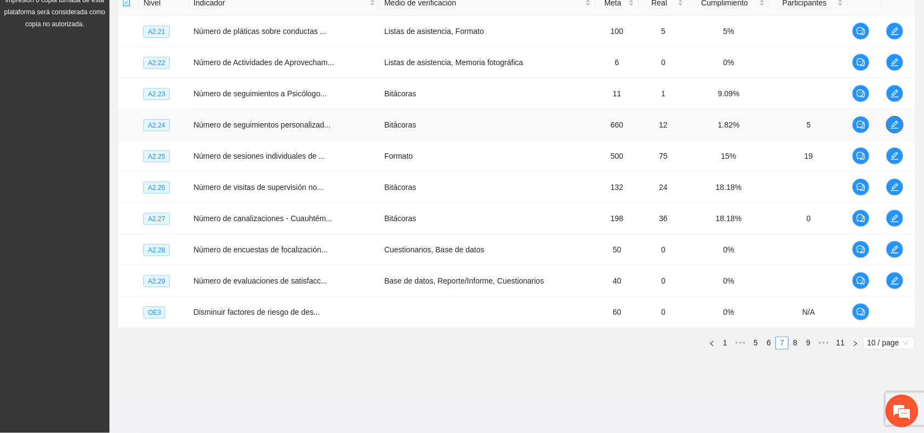
click at [894, 127] on icon "edit" at bounding box center [894, 125] width 8 height 8
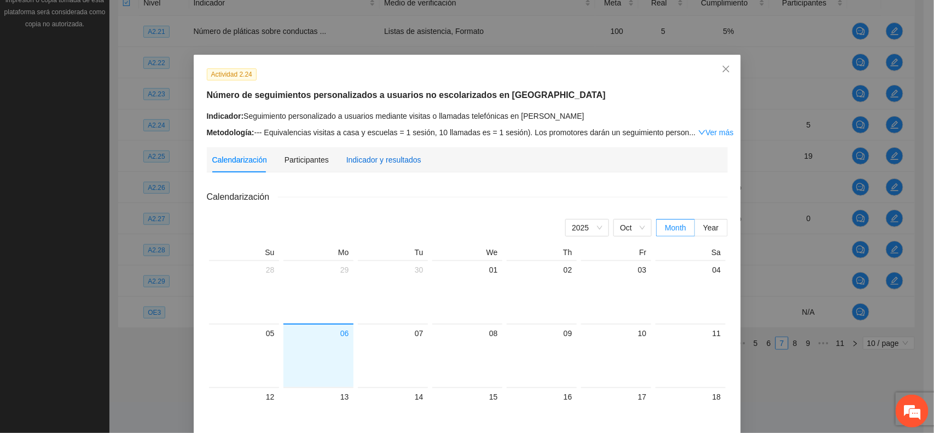
click at [381, 163] on div "Indicador y resultados" at bounding box center [383, 160] width 75 height 12
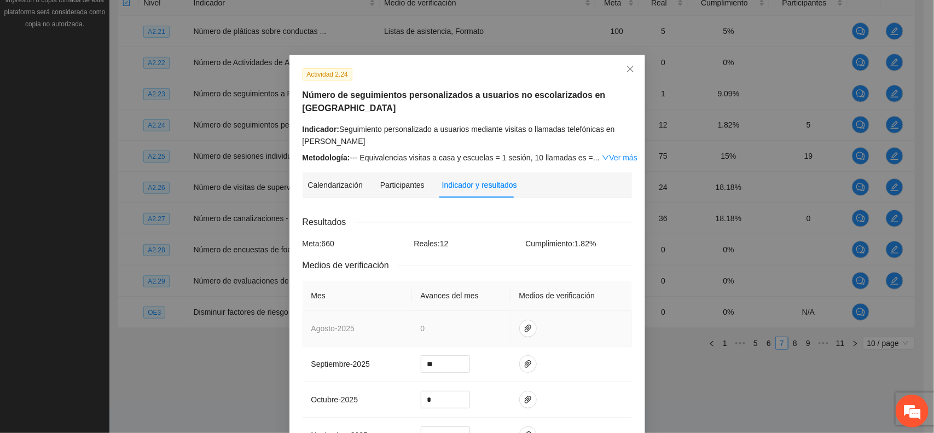
click at [422, 329] on td "0" at bounding box center [461, 329] width 99 height 36
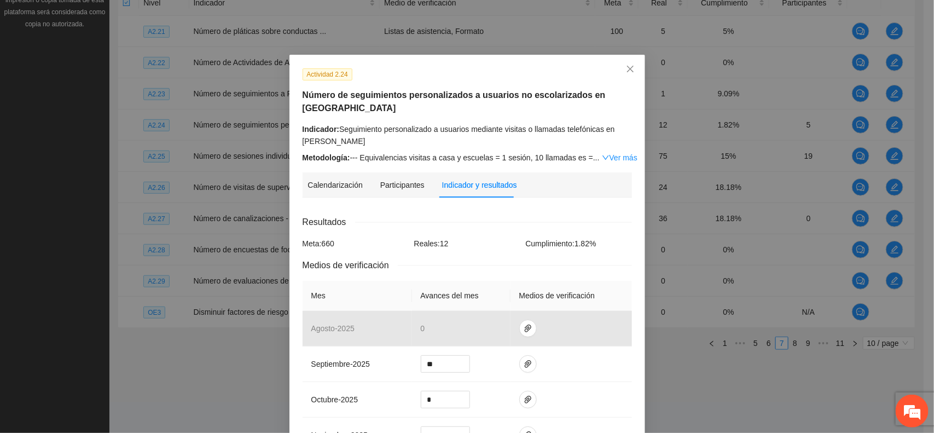
click at [371, 286] on th "Mes" at bounding box center [357, 296] width 109 height 30
click at [630, 64] on span "Close" at bounding box center [631, 70] width 30 height 30
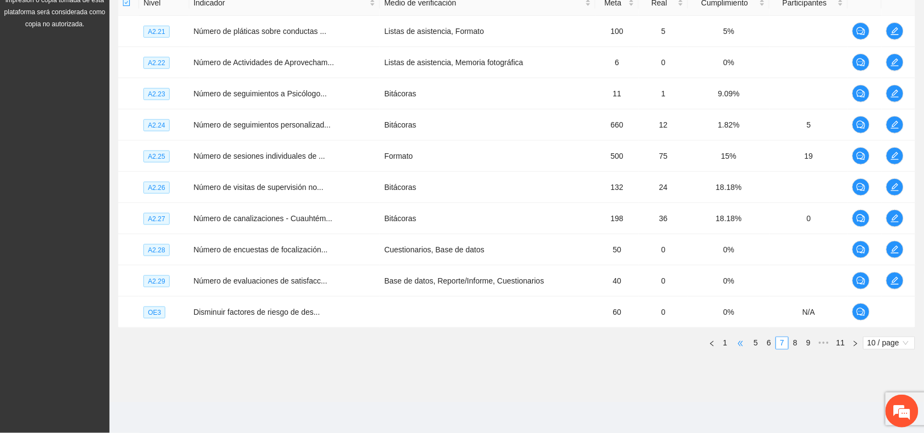
click at [741, 343] on span "•••" at bounding box center [741, 343] width 18 height 13
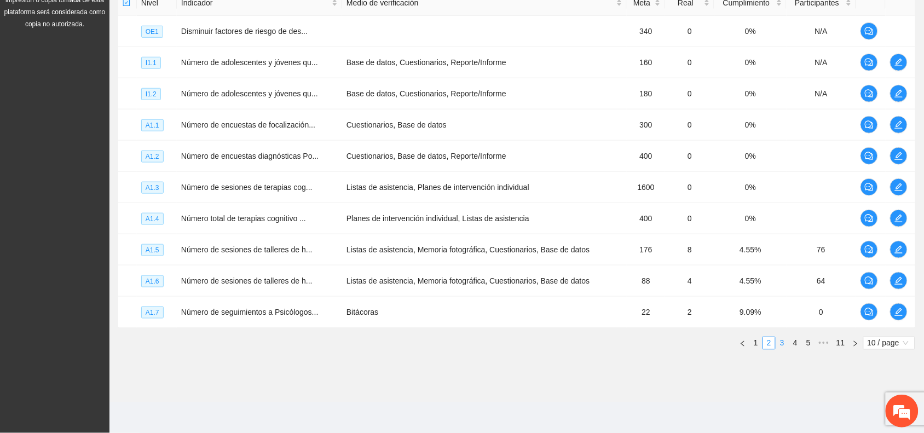
click at [781, 343] on link "3" at bounding box center [782, 343] width 12 height 12
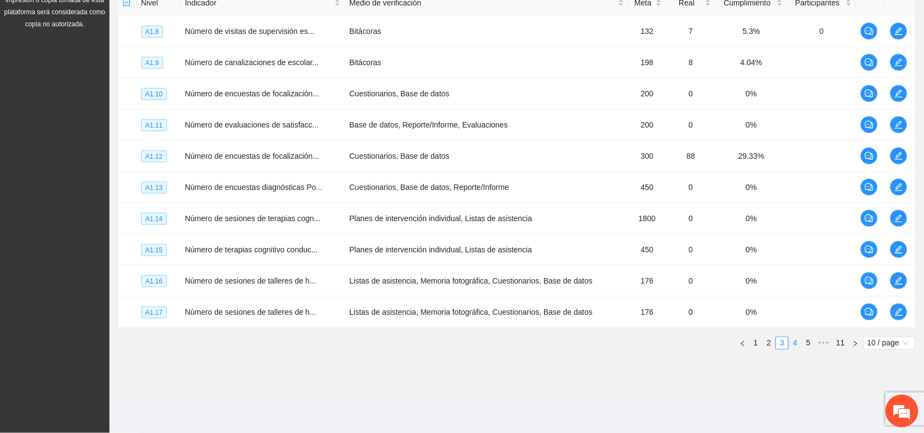
click at [792, 344] on link "4" at bounding box center [795, 343] width 12 height 12
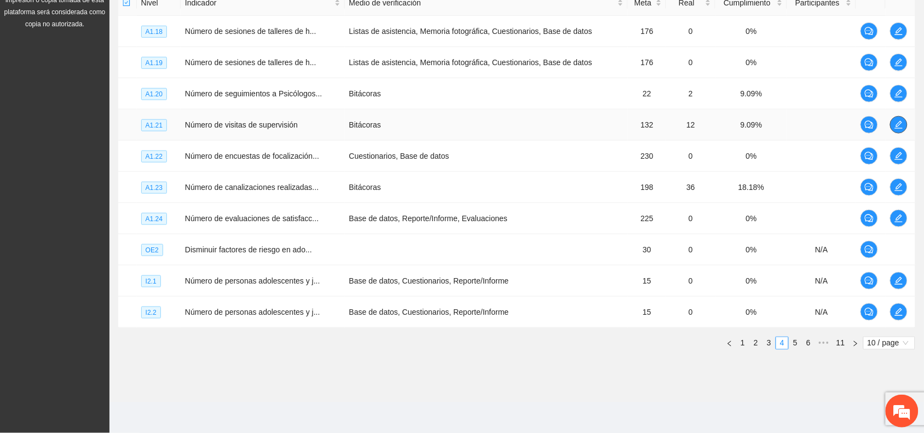
click at [895, 126] on icon "edit" at bounding box center [898, 124] width 9 height 9
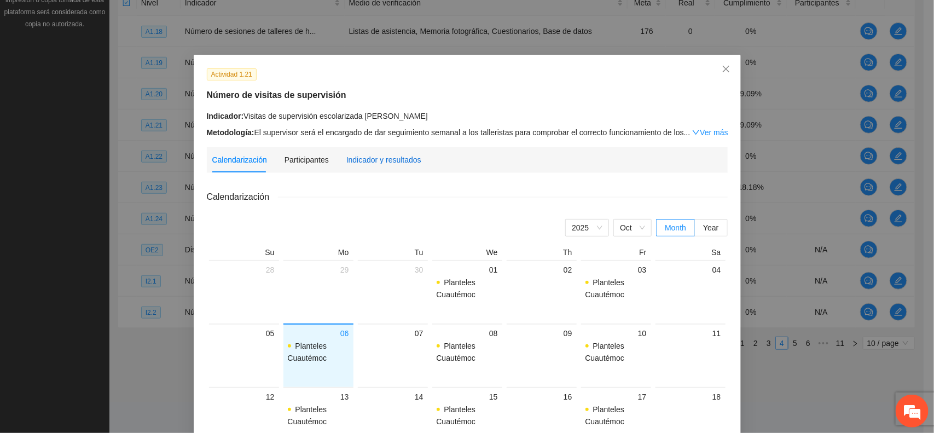
click at [394, 164] on div "Indicador y resultados" at bounding box center [383, 160] width 75 height 12
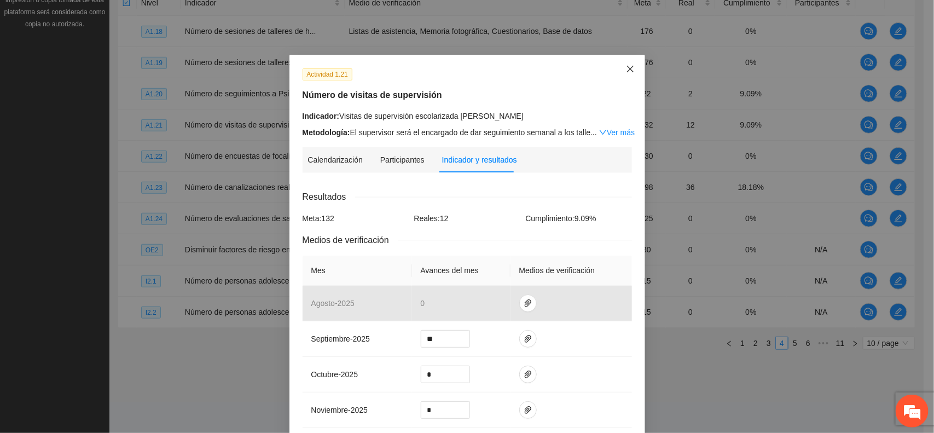
click at [626, 73] on icon "close" at bounding box center [630, 69] width 9 height 9
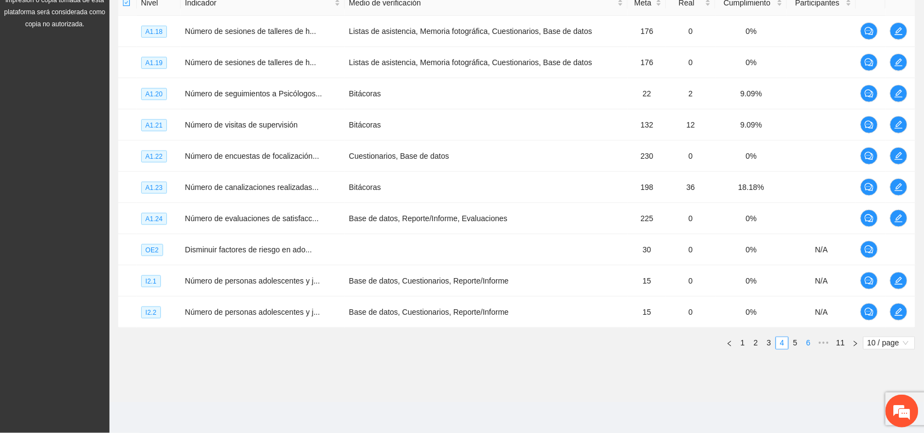
click at [807, 340] on link "6" at bounding box center [808, 343] width 12 height 12
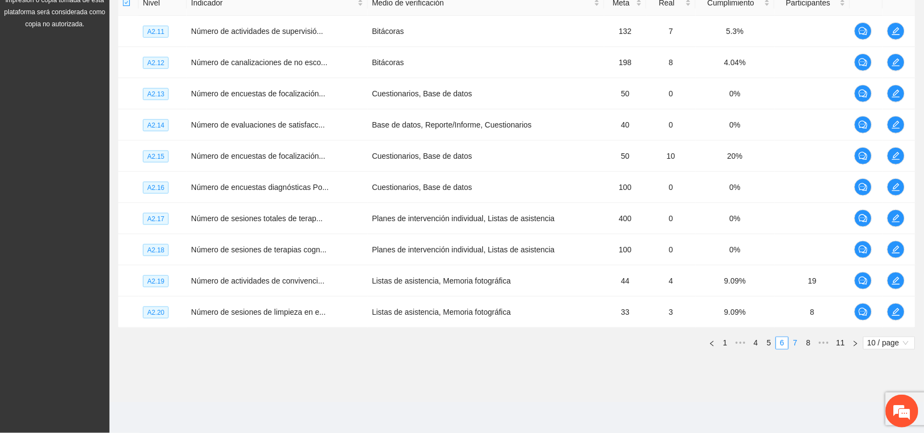
click at [797, 341] on link "7" at bounding box center [795, 343] width 12 height 12
